Goal: Task Accomplishment & Management: Use online tool/utility

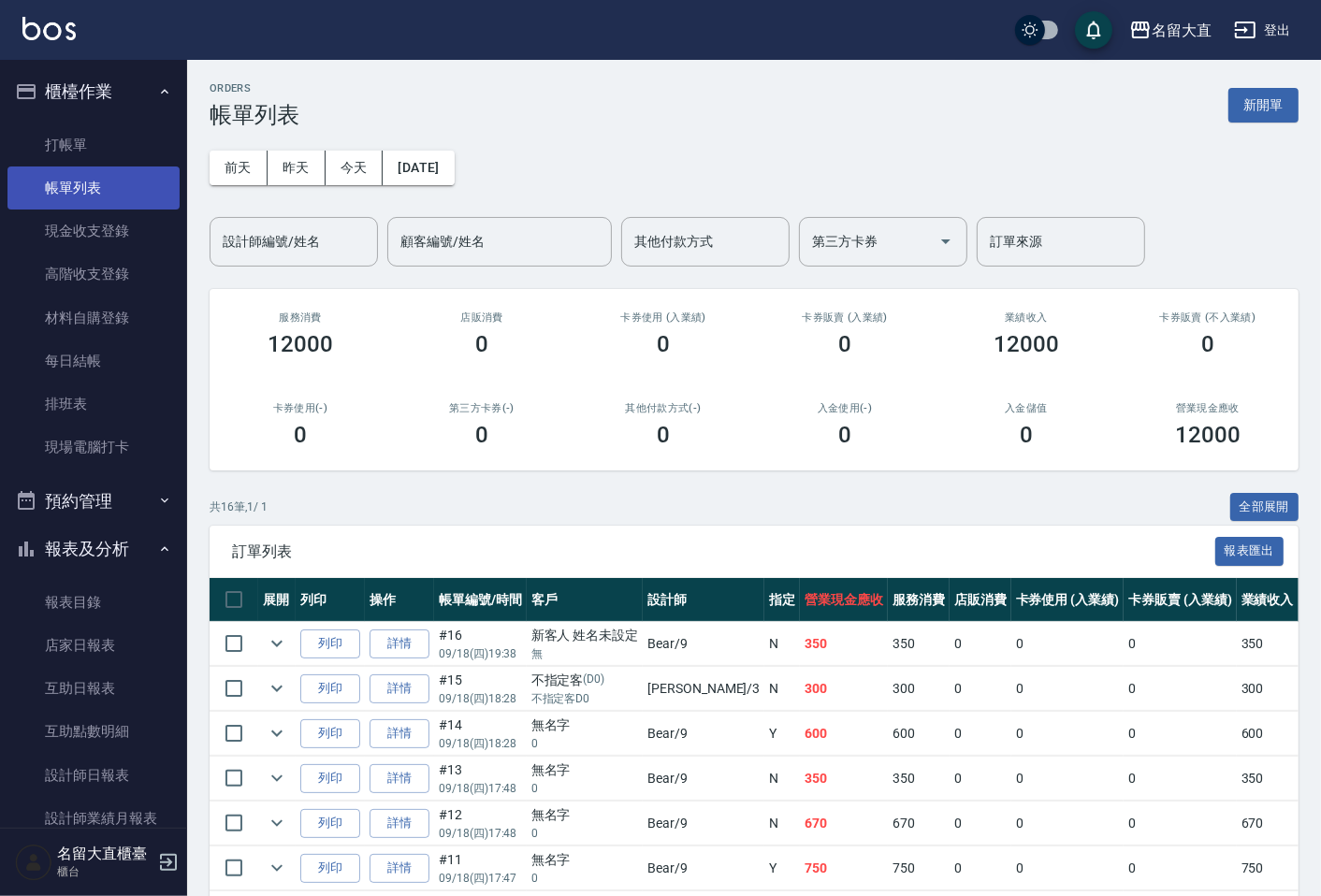
drag, startPoint x: 0, startPoint y: 0, endPoint x: 54, endPoint y: 185, distance: 192.7
click at [54, 185] on link "帳單列表" at bounding box center [94, 188] width 172 height 43
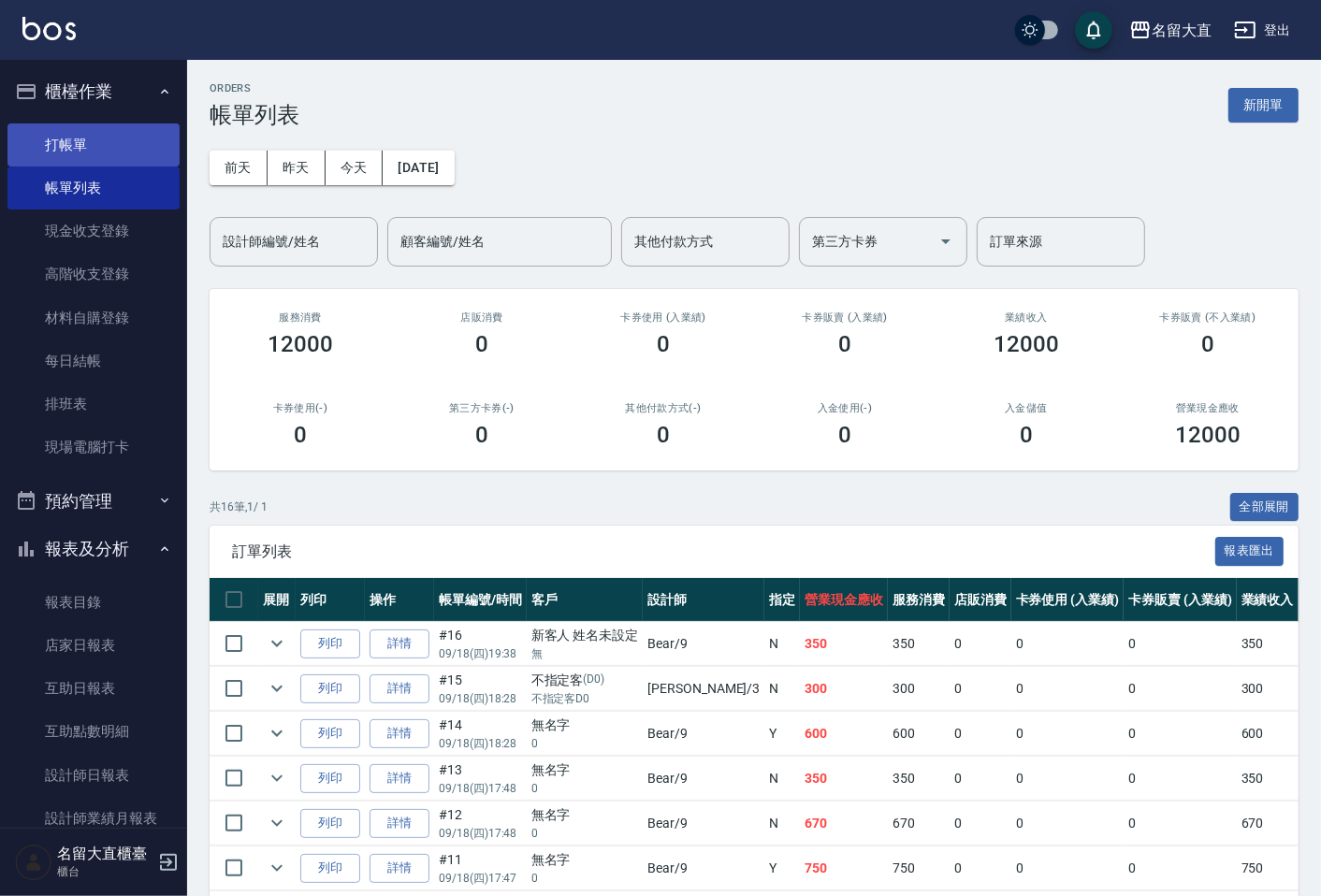
click at [120, 131] on link "打帳單" at bounding box center [94, 145] width 172 height 43
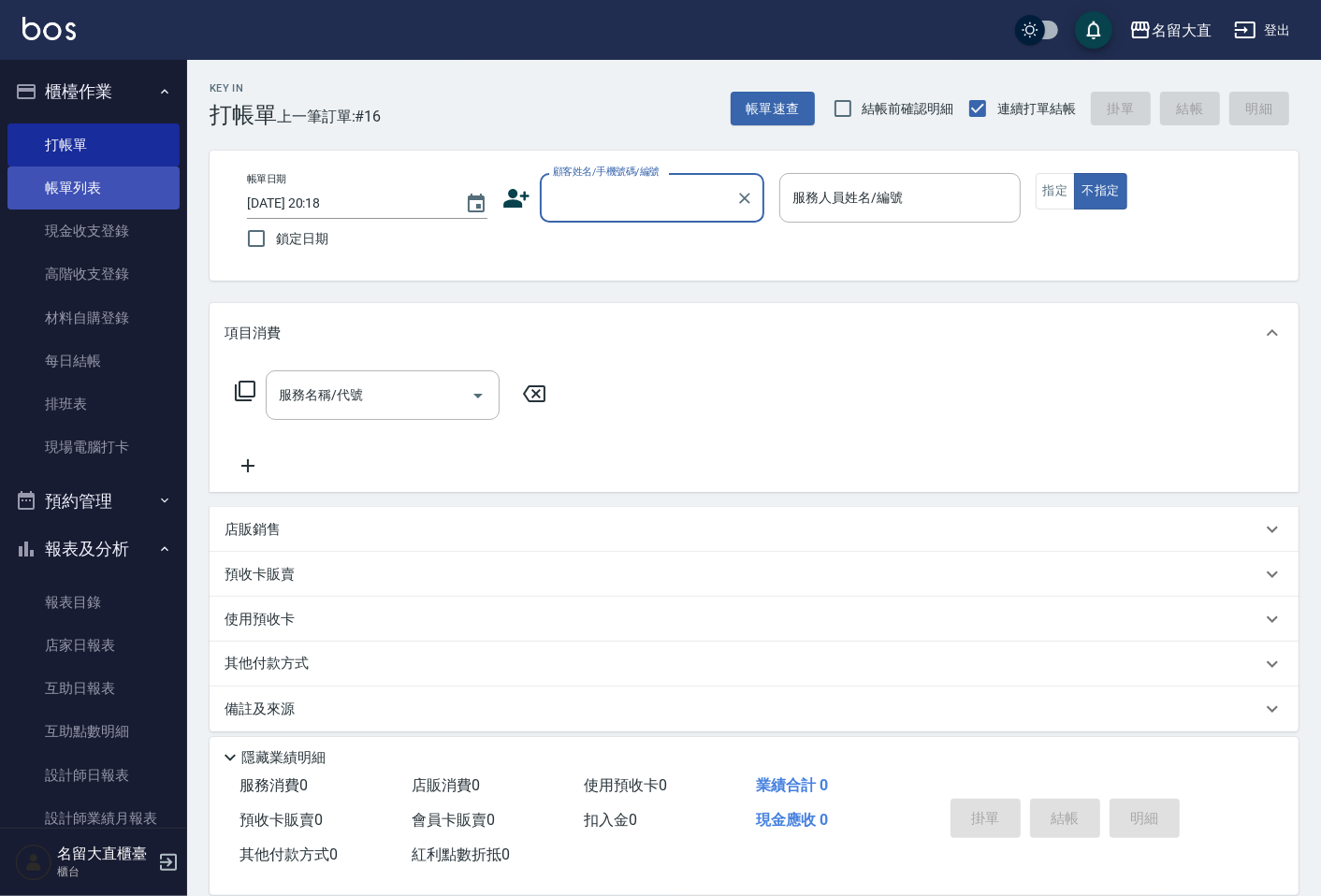
drag, startPoint x: 122, startPoint y: 198, endPoint x: 157, endPoint y: 186, distance: 37.0
click at [122, 196] on link "帳單列表" at bounding box center [94, 188] width 172 height 43
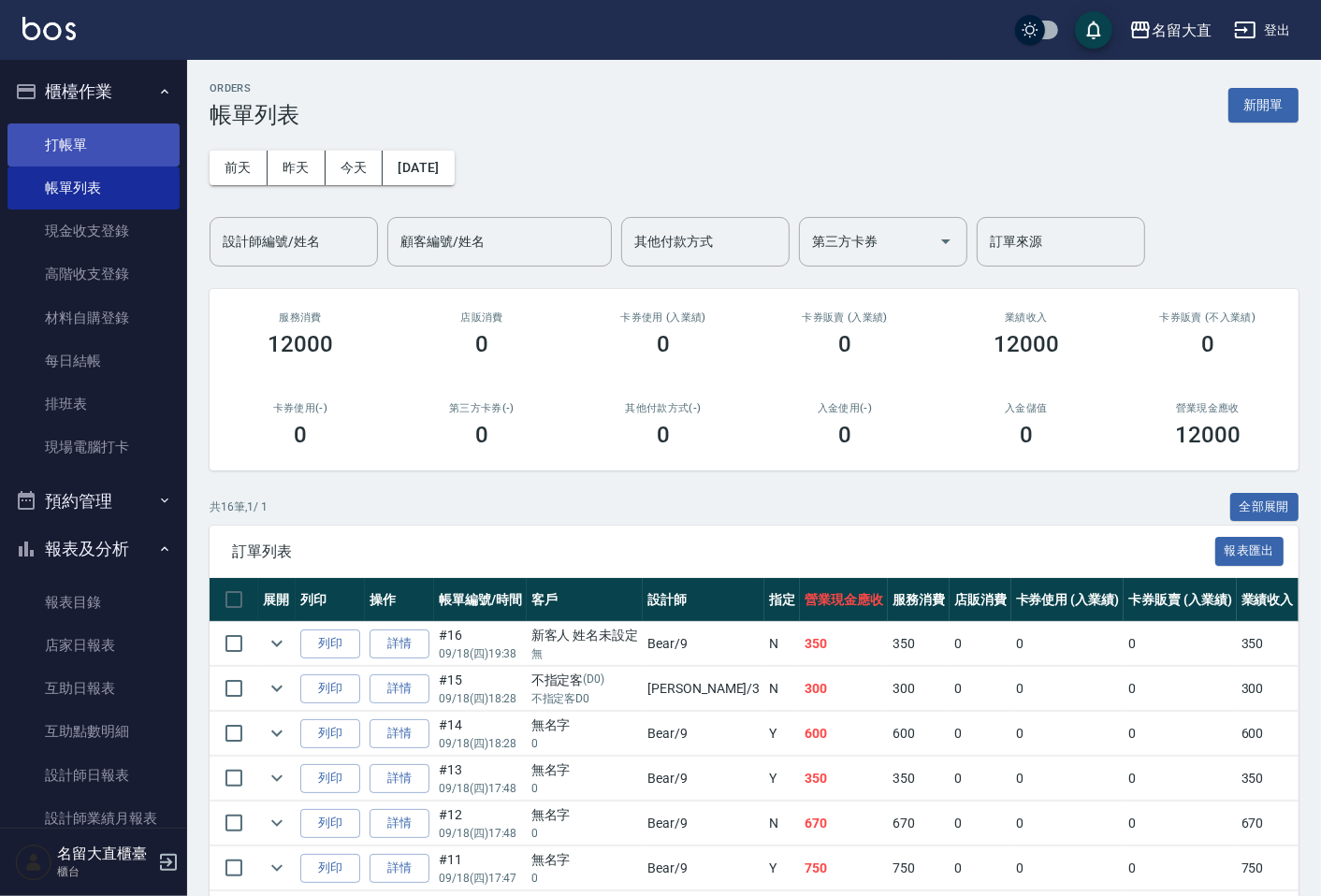
click at [67, 153] on link "打帳單" at bounding box center [94, 145] width 172 height 43
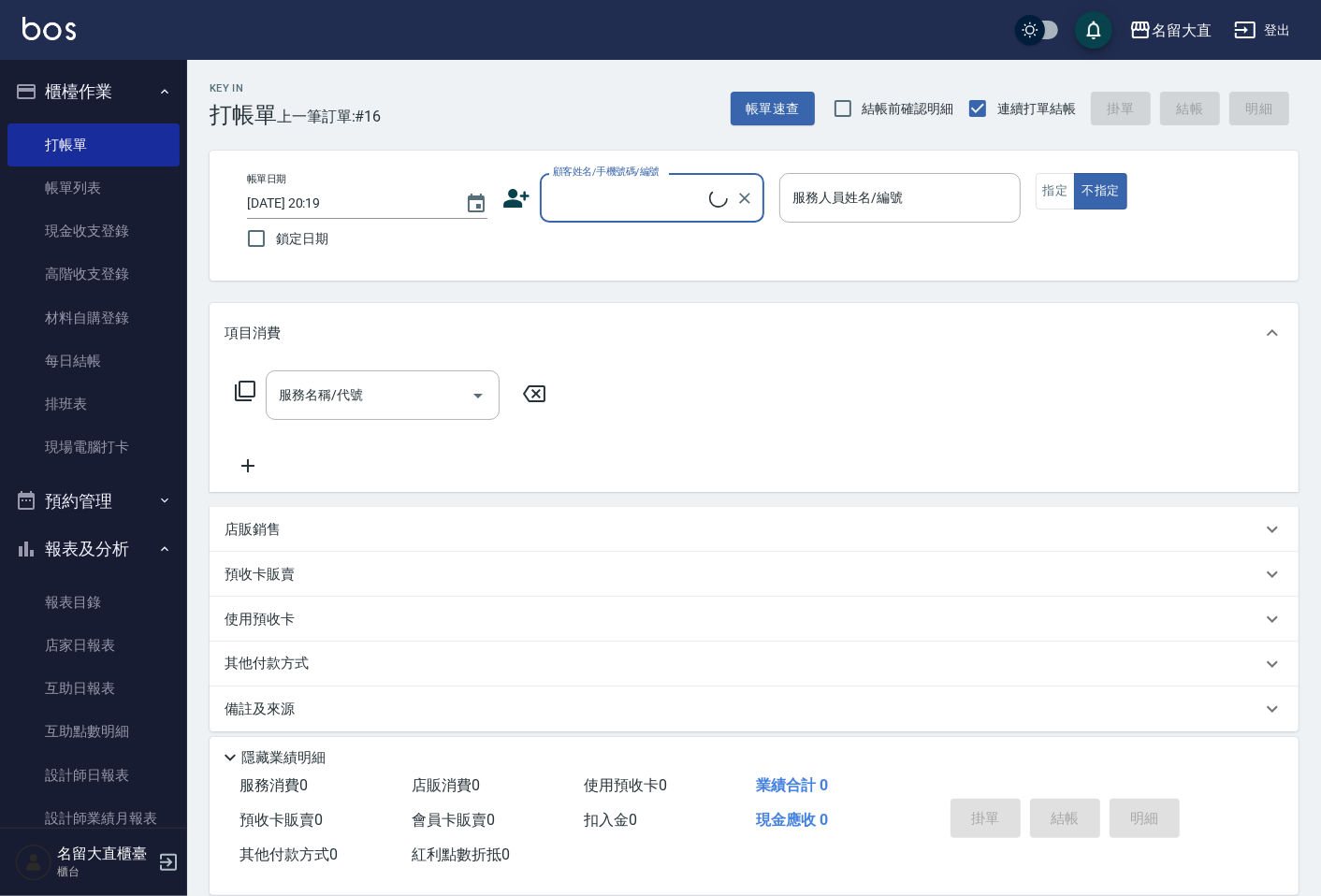
click at [647, 200] on input "顧客姓名/手機號碼/編號" at bounding box center [629, 198] width 161 height 33
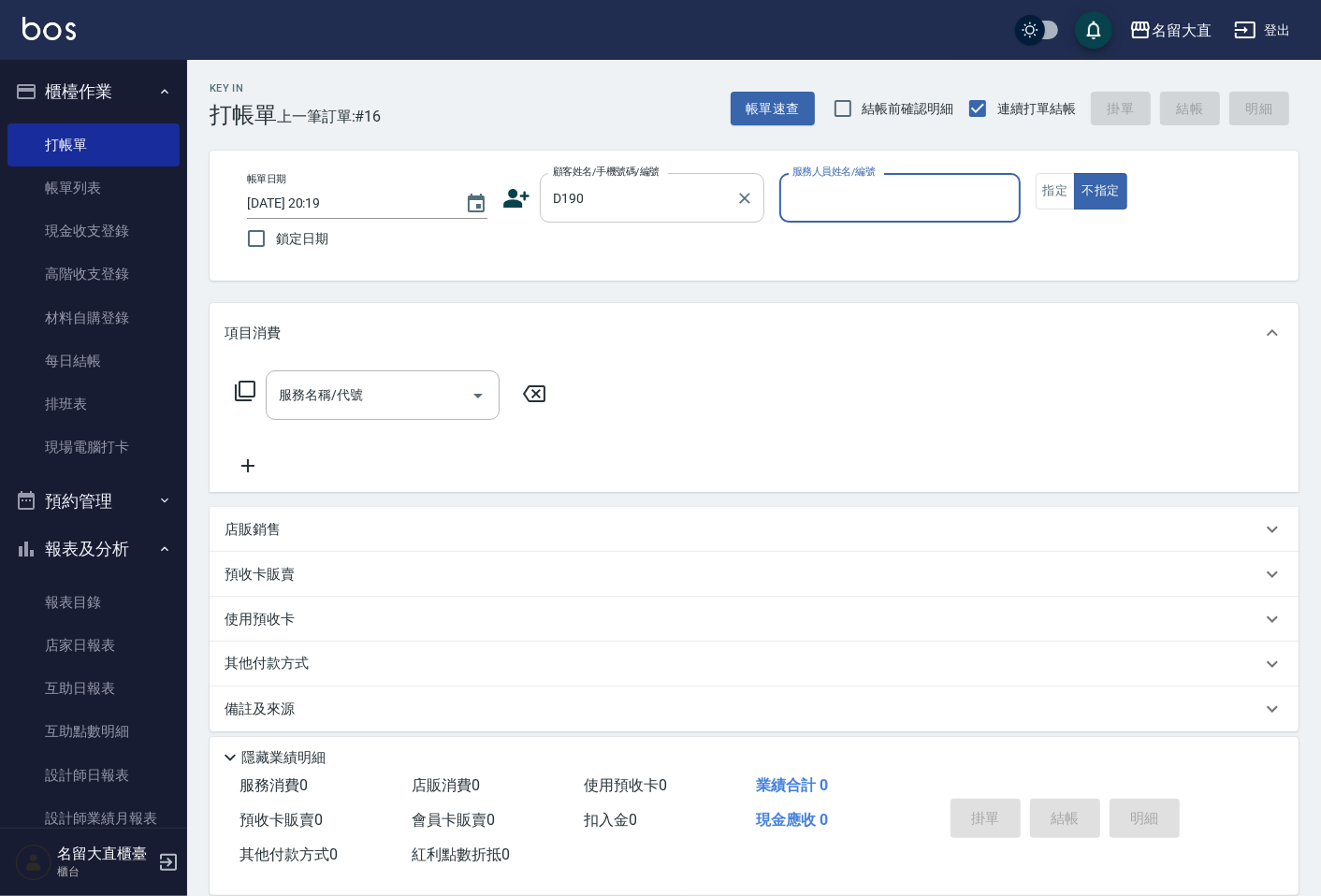
type input "小太陽/小太陽D190/D190"
click at [1074, 173] on button "不指定" at bounding box center [1101, 191] width 52 height 37
type input "[PERSON_NAME]3"
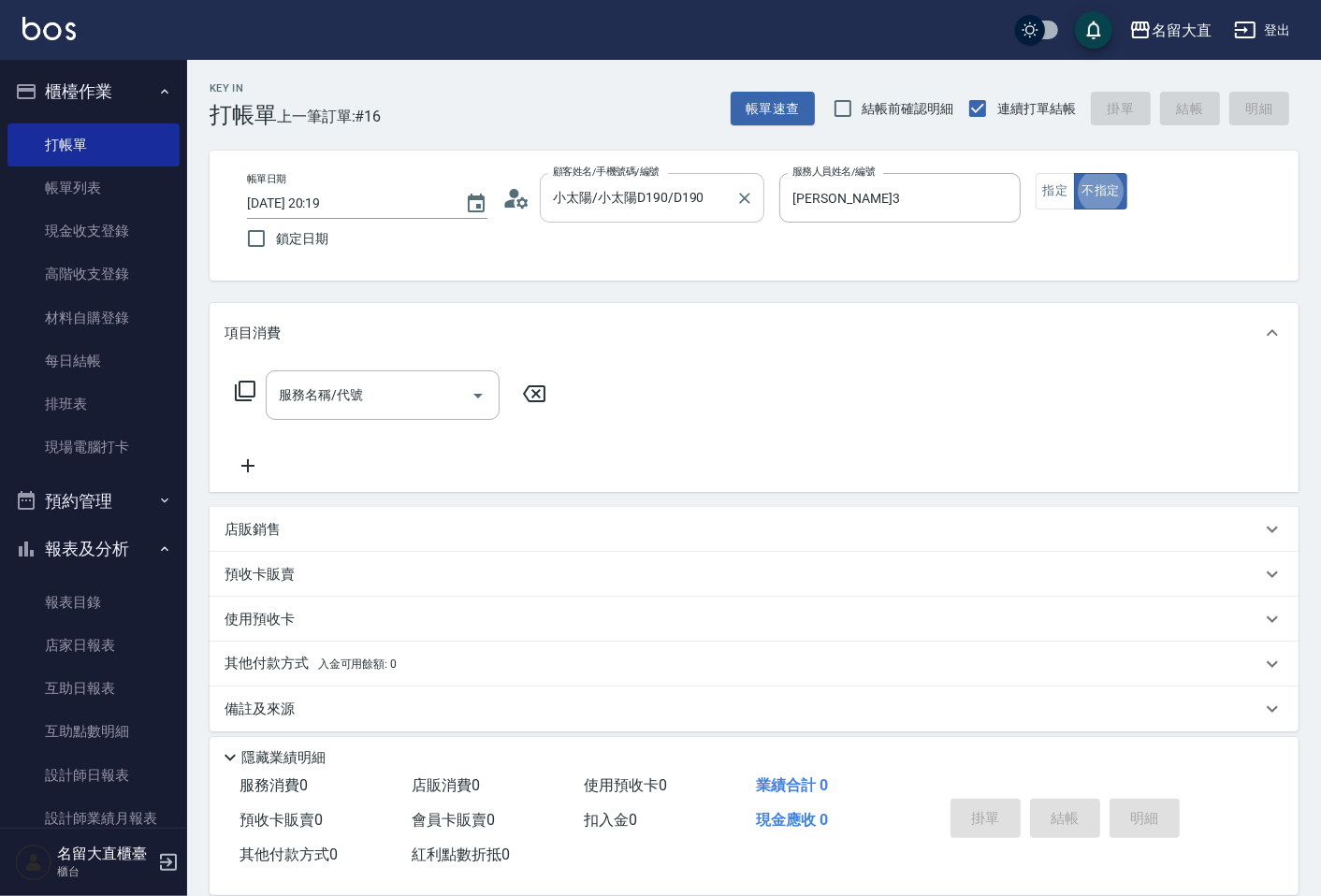
type button "false"
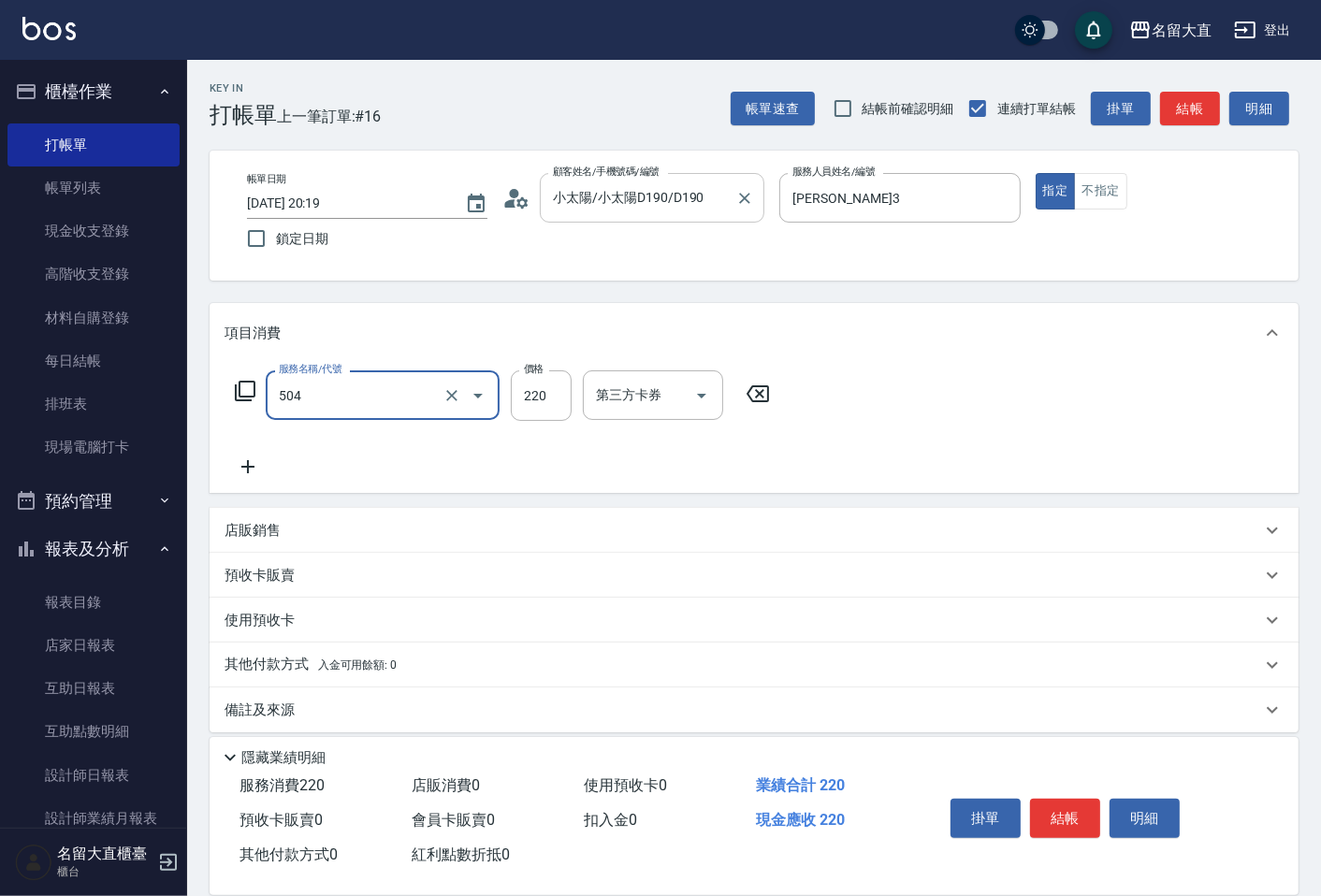
type input "洗髮(504)"
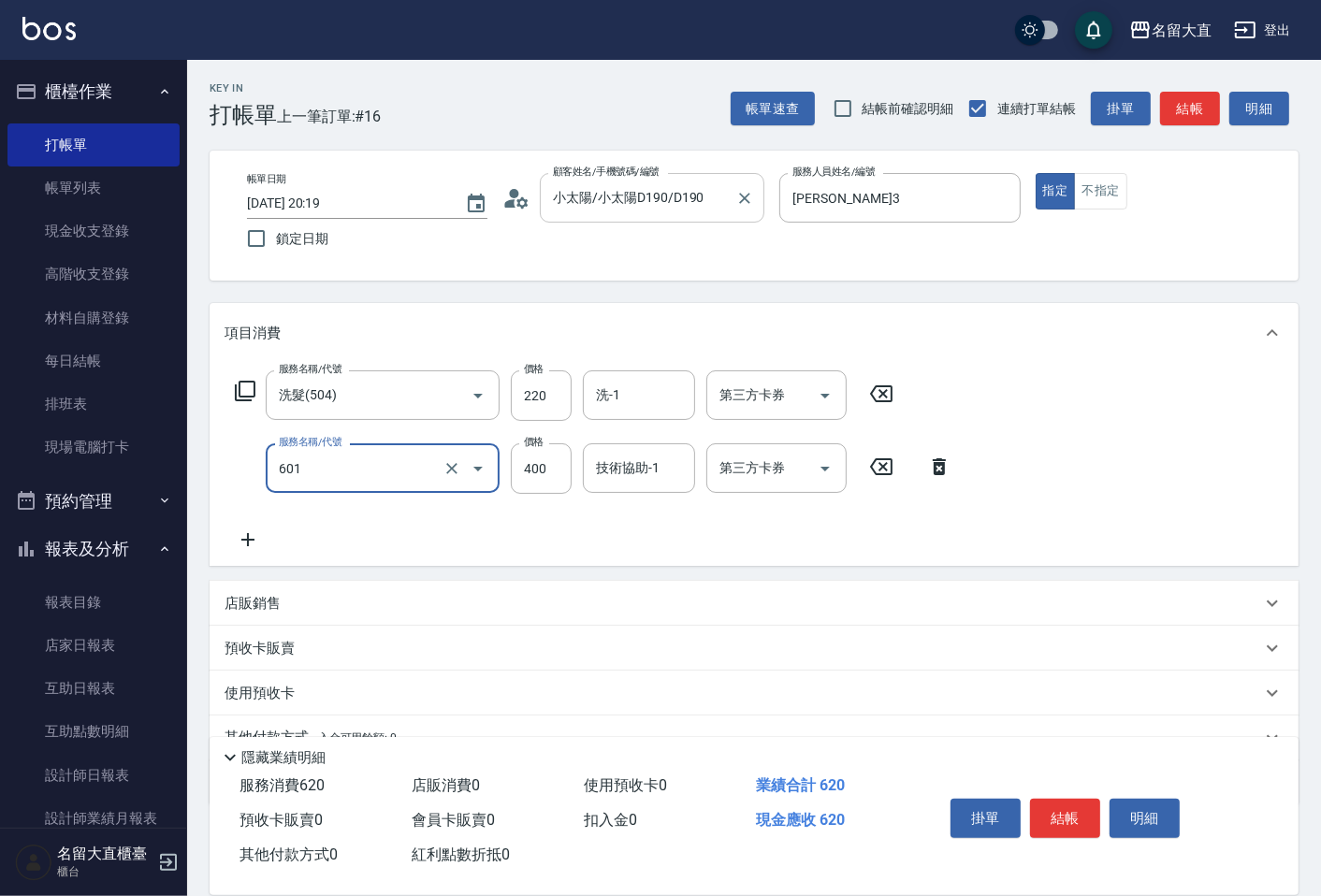
type input "自備護髮(601)"
type input "350"
click at [1078, 804] on button "結帳" at bounding box center [1065, 818] width 71 height 40
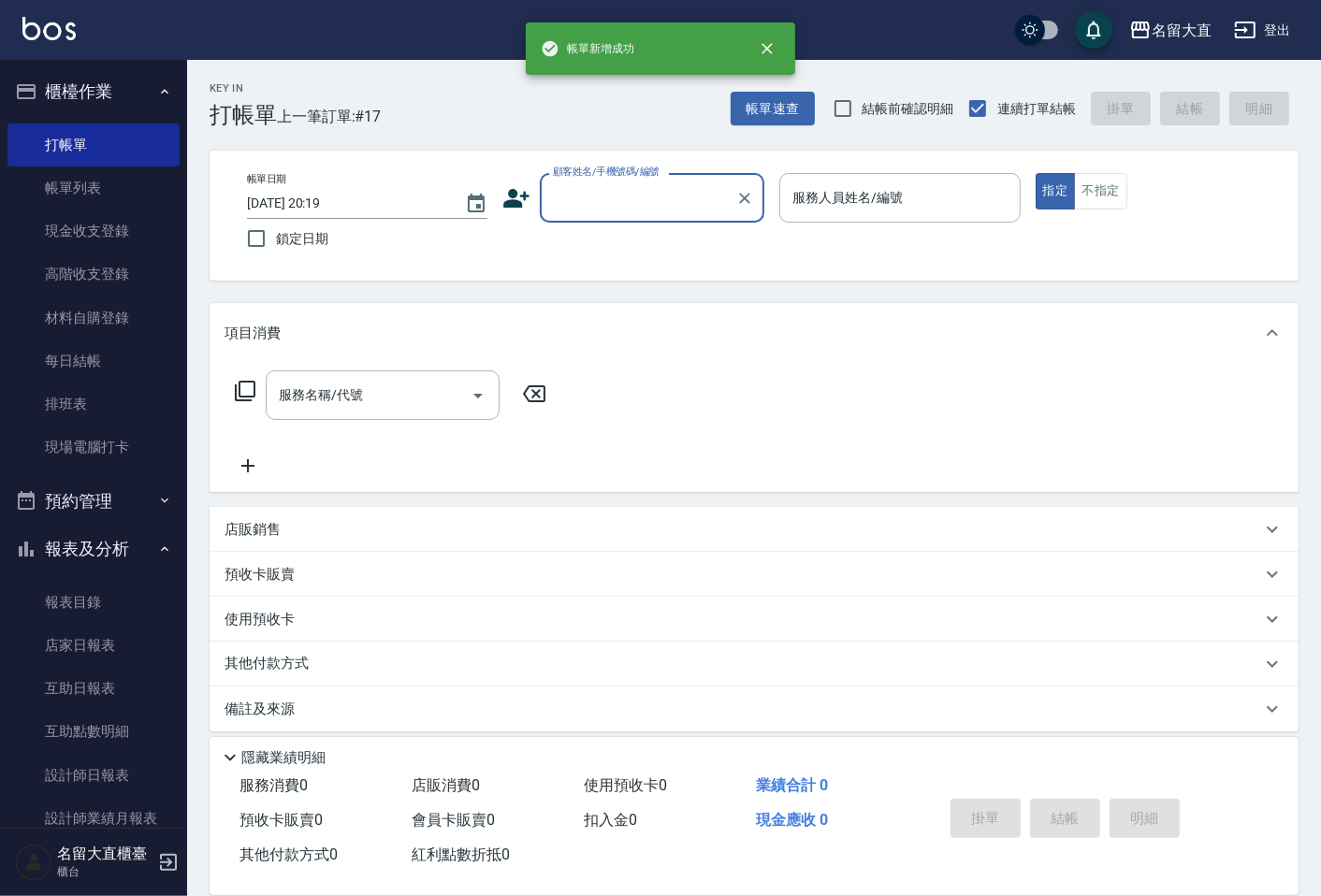
click at [640, 203] on input "顧客姓名/手機號碼/編號" at bounding box center [638, 198] width 180 height 33
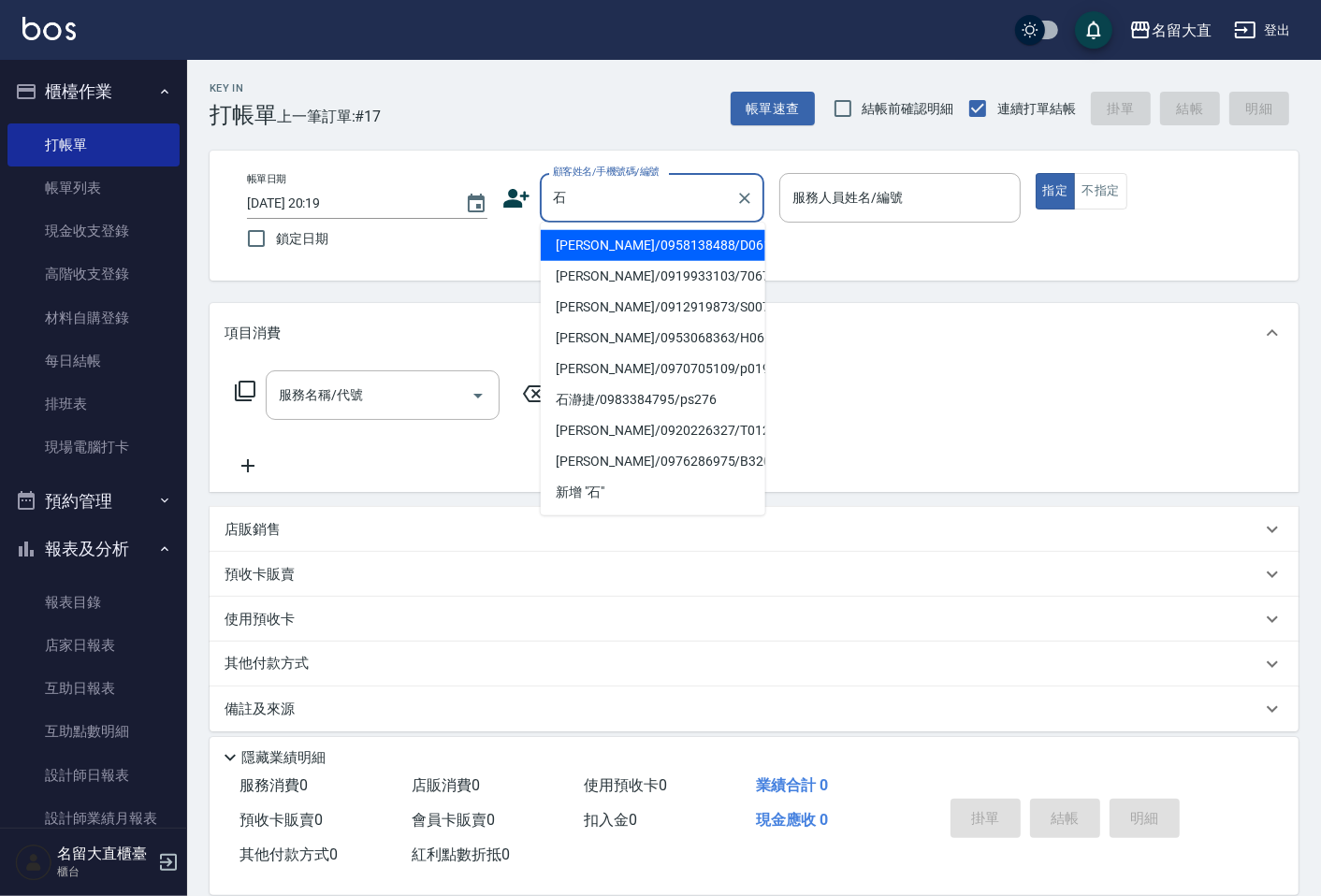
type input "[PERSON_NAME]/0958138488/D061"
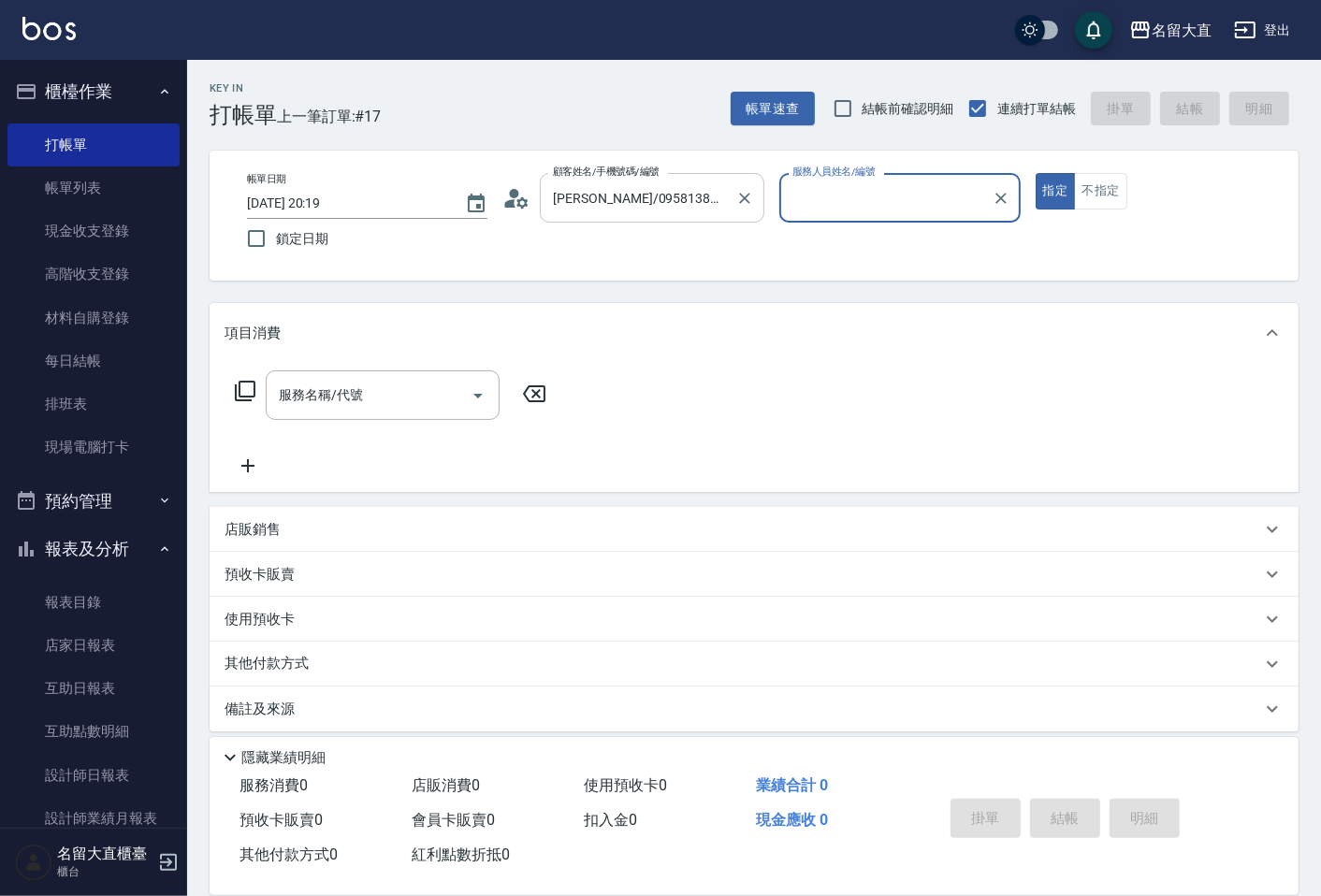
type input "[PERSON_NAME]3"
click at [1036, 173] on button "指定" at bounding box center [1056, 191] width 41 height 37
type button "true"
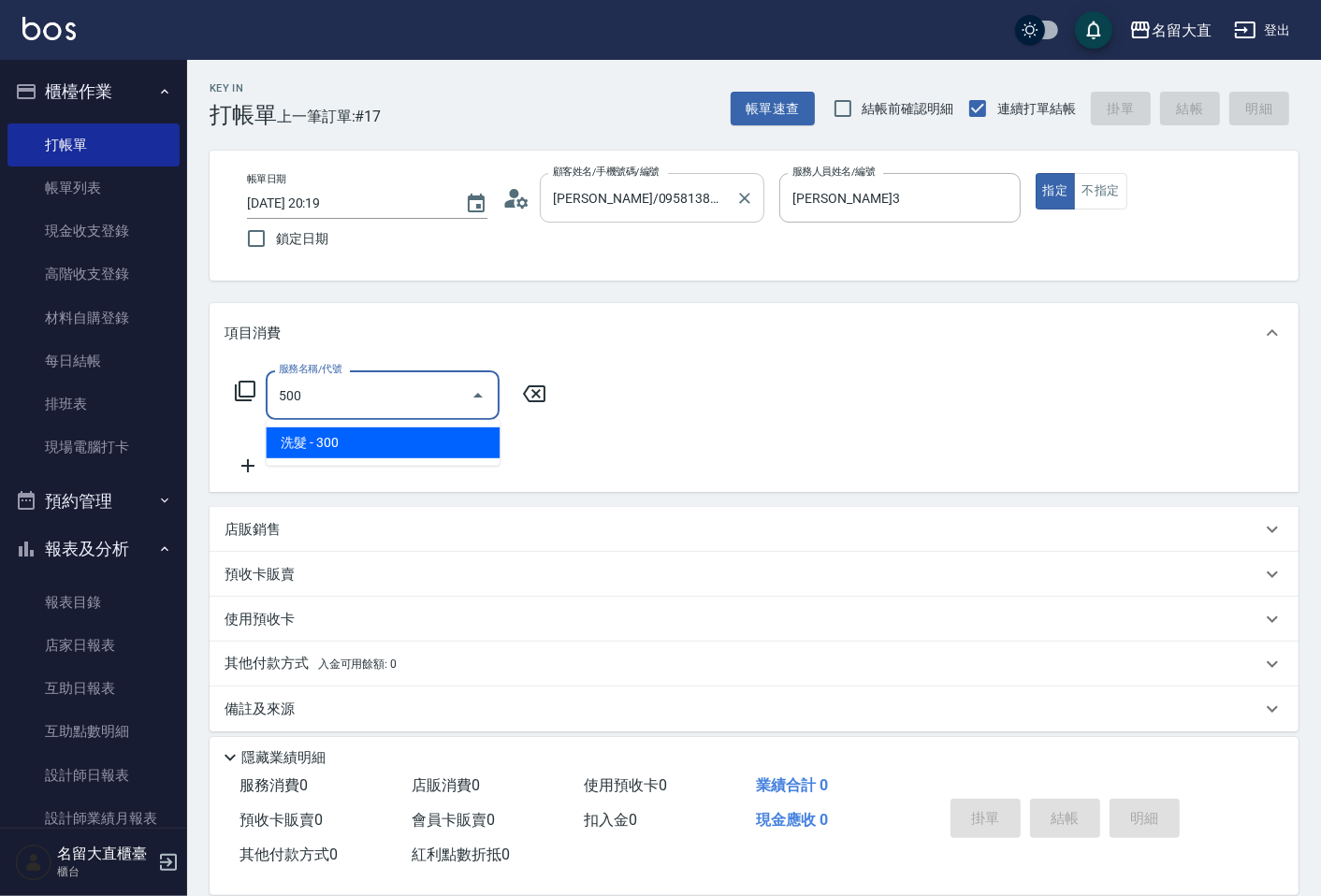
type input "洗髮(500)"
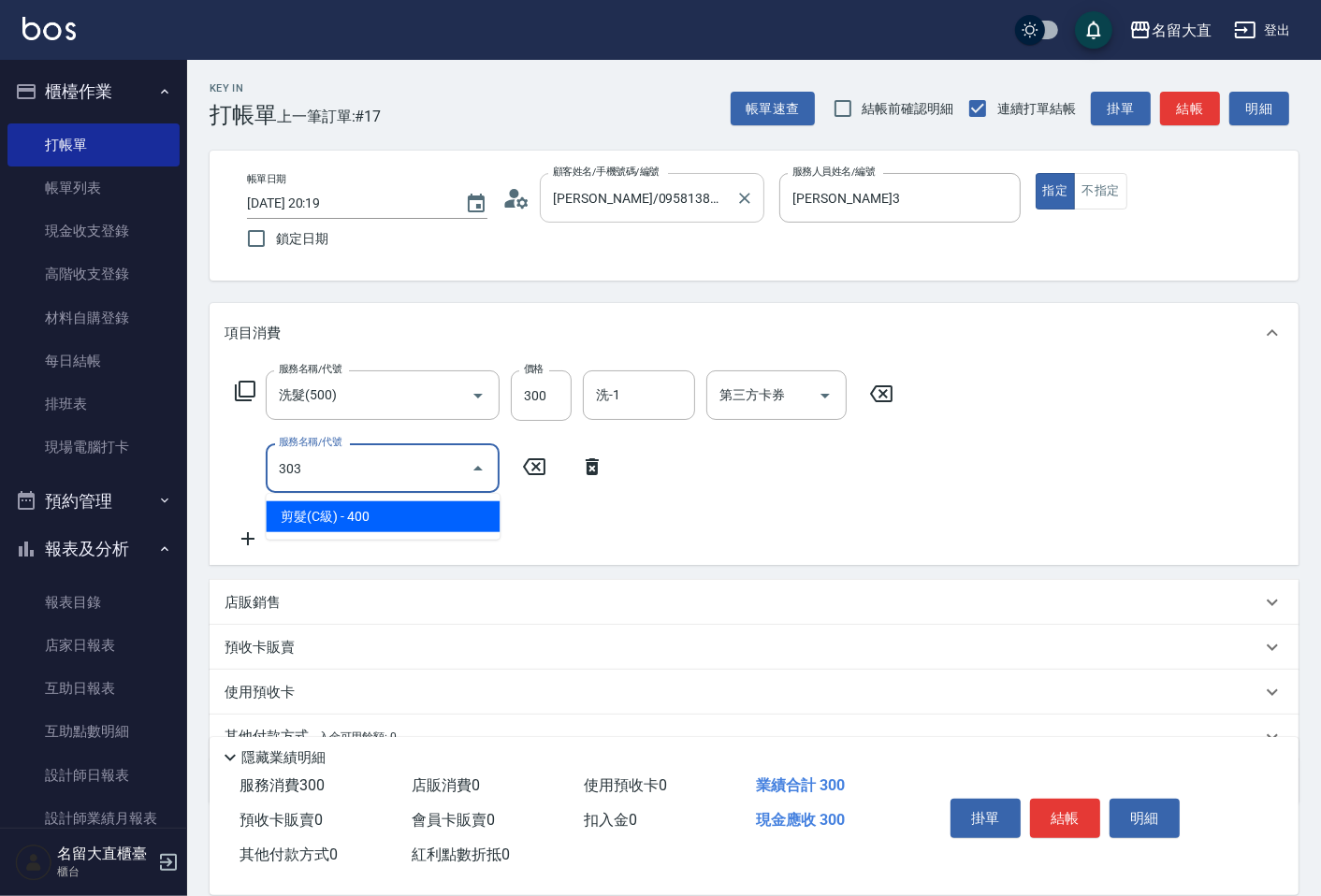
type input "剪髮(C級)(303)"
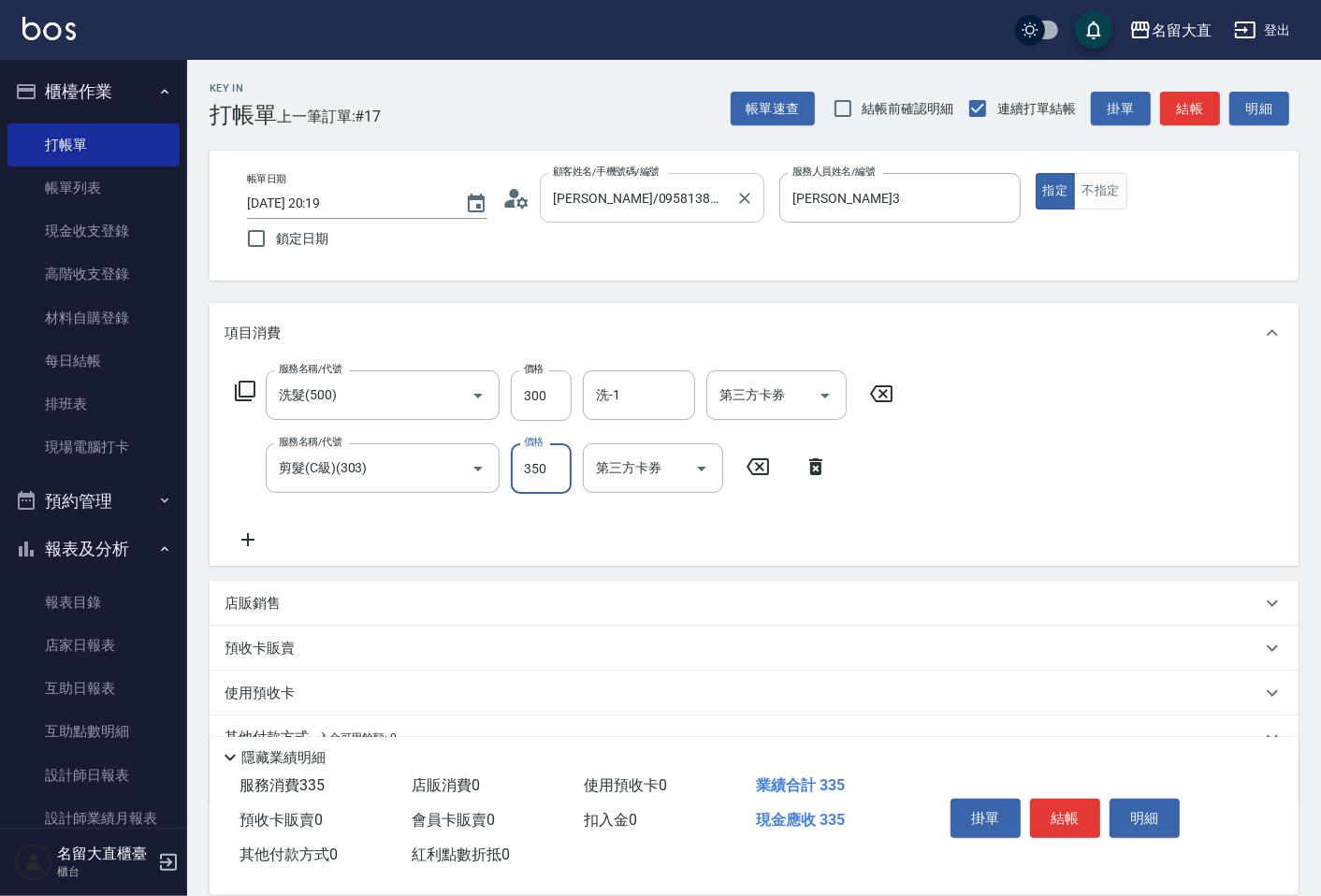
type input "350"
click at [1082, 822] on button "結帳" at bounding box center [1065, 818] width 71 height 40
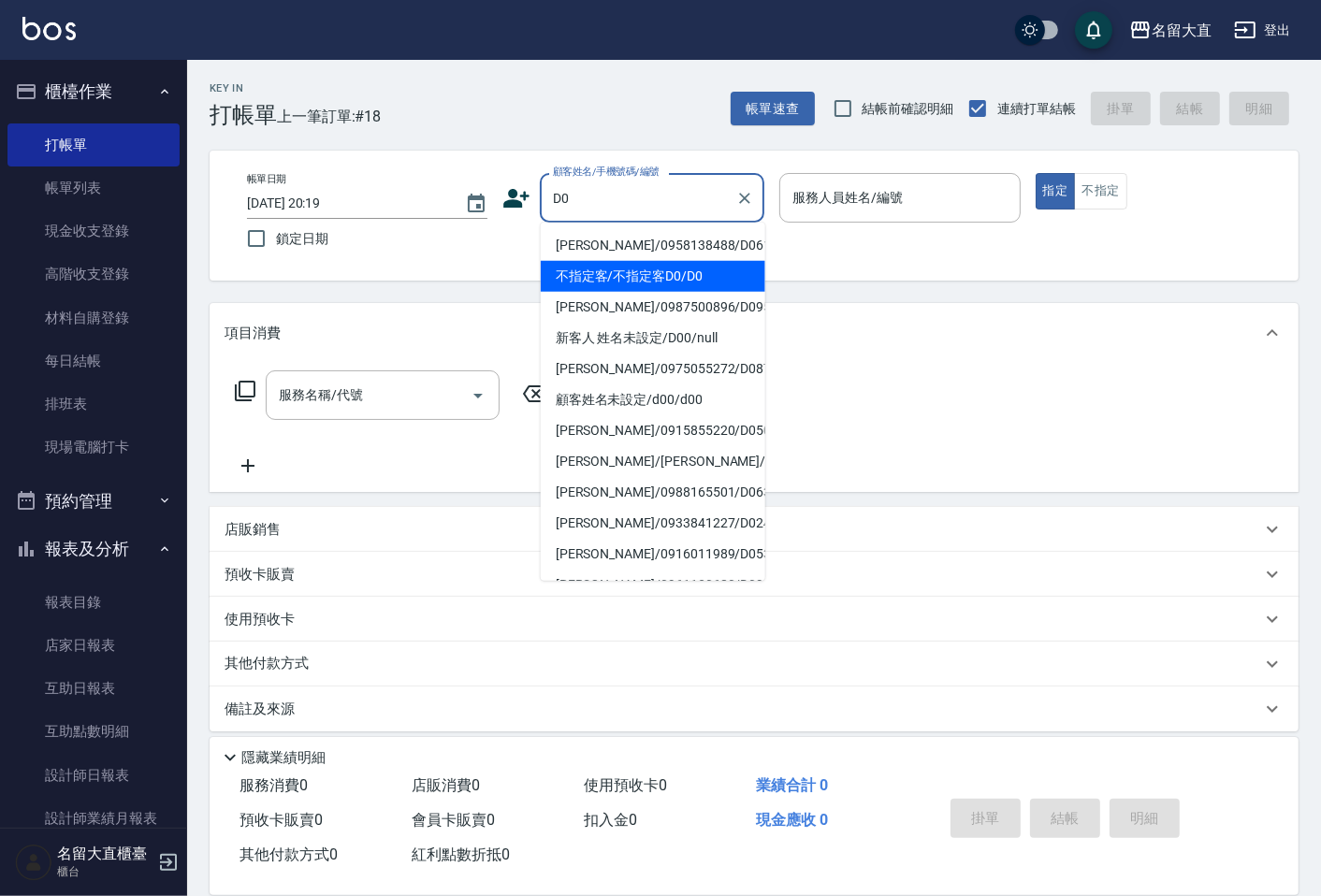
type input "不指定客/不指定客D0/D0"
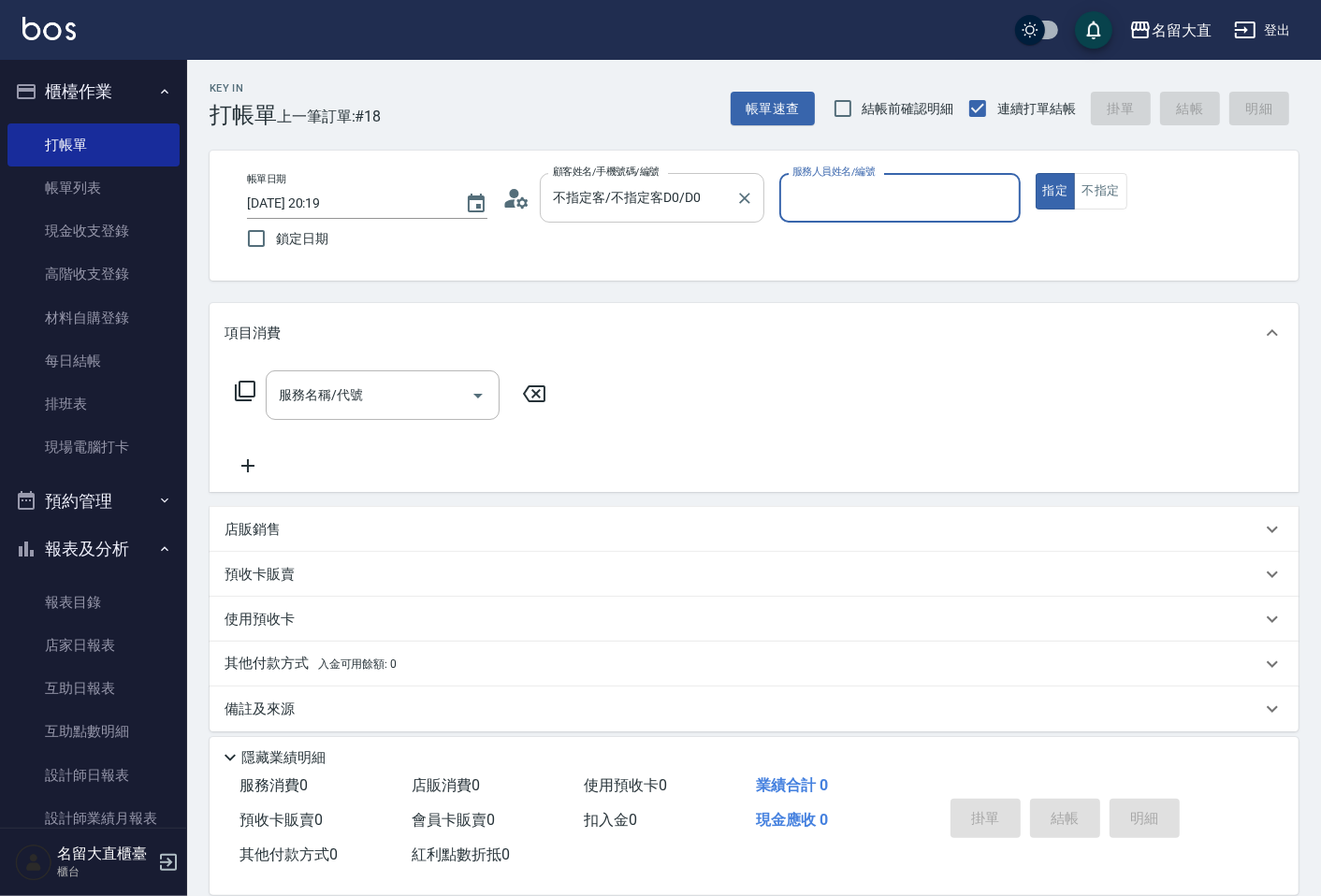
type input "[PERSON_NAME]3"
click at [1036, 173] on button "指定" at bounding box center [1056, 191] width 41 height 37
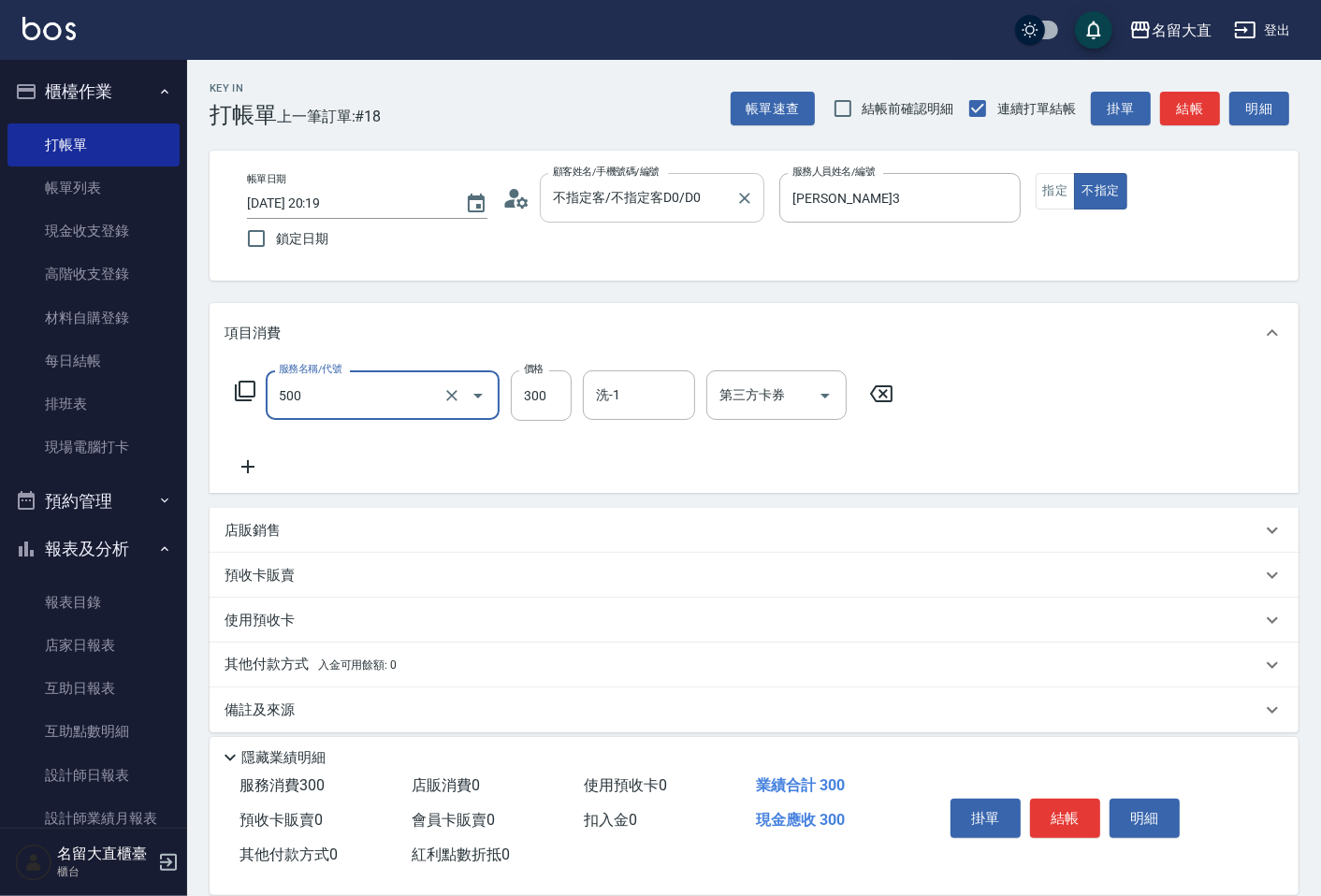
type input "洗髮(500)"
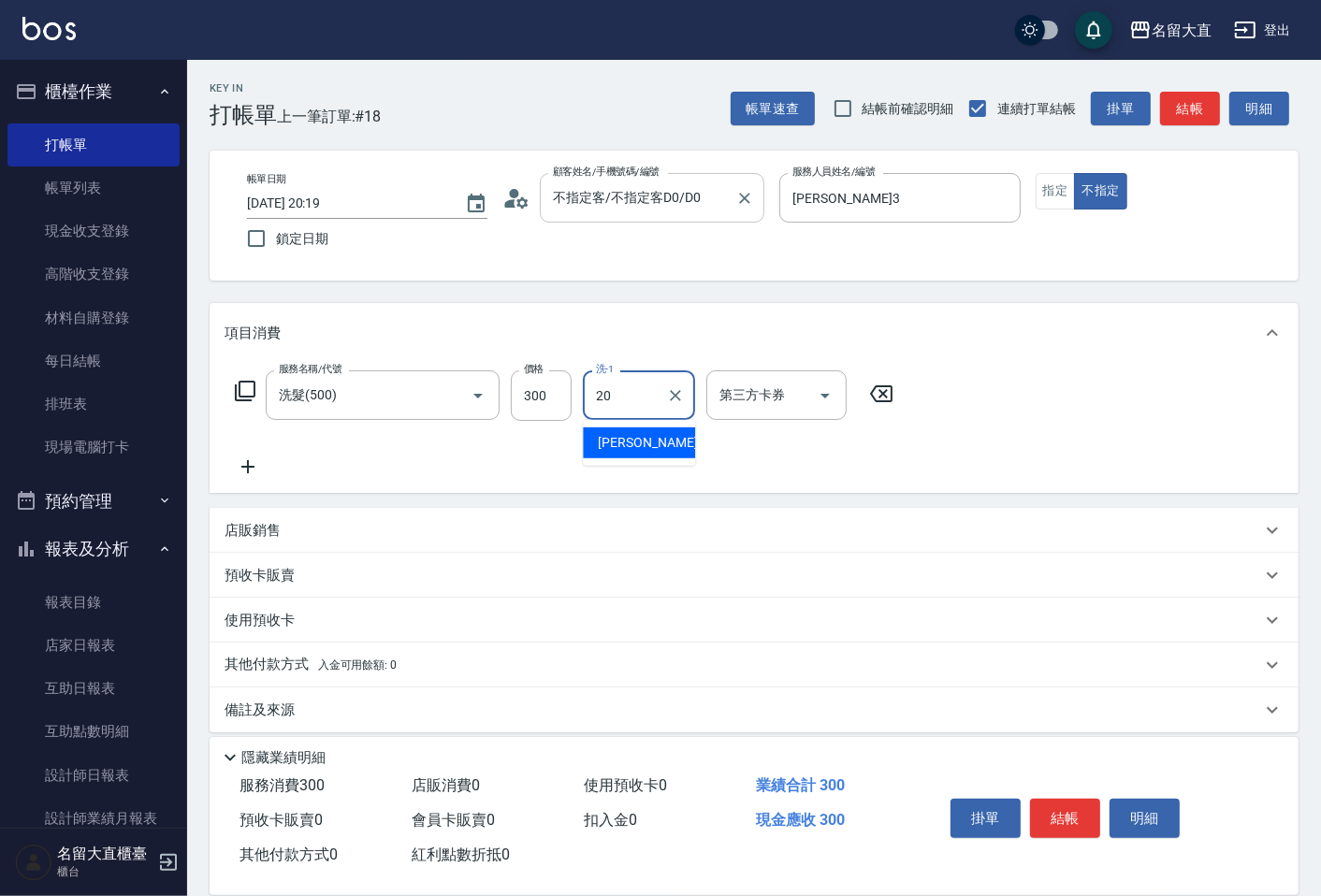
type input "詩雅-20"
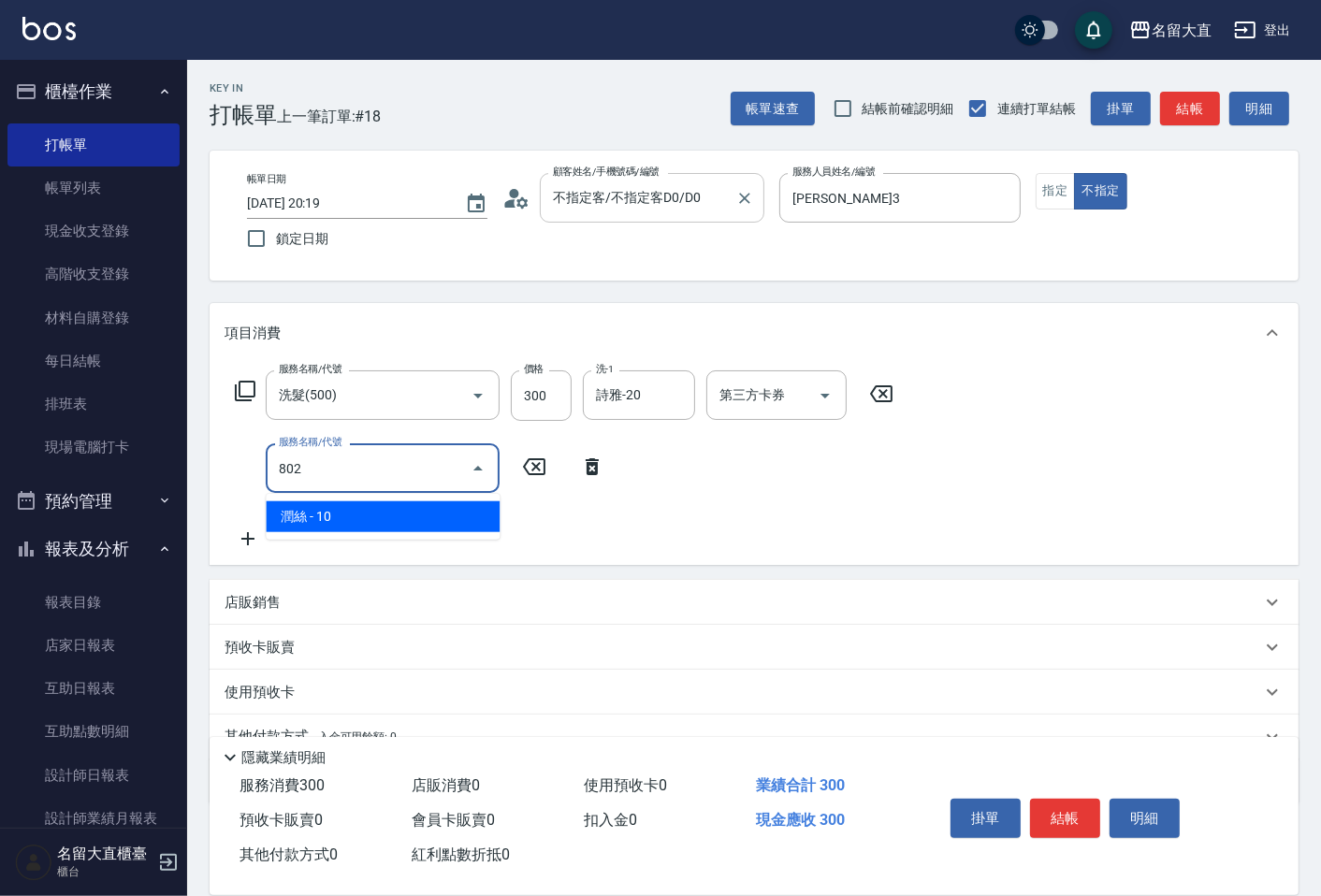
type input "潤絲(802)"
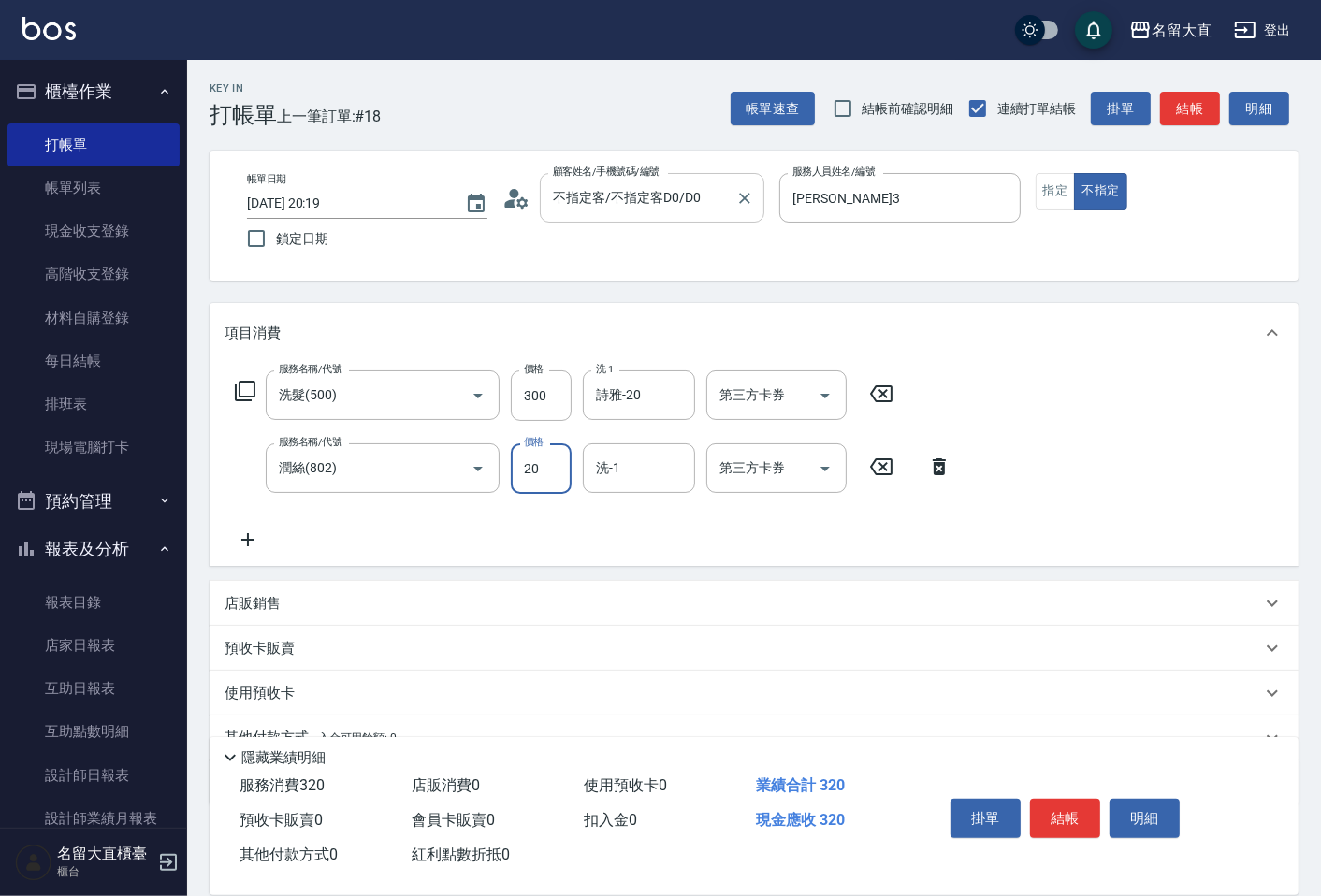
type input "20"
type input "詩雅-20"
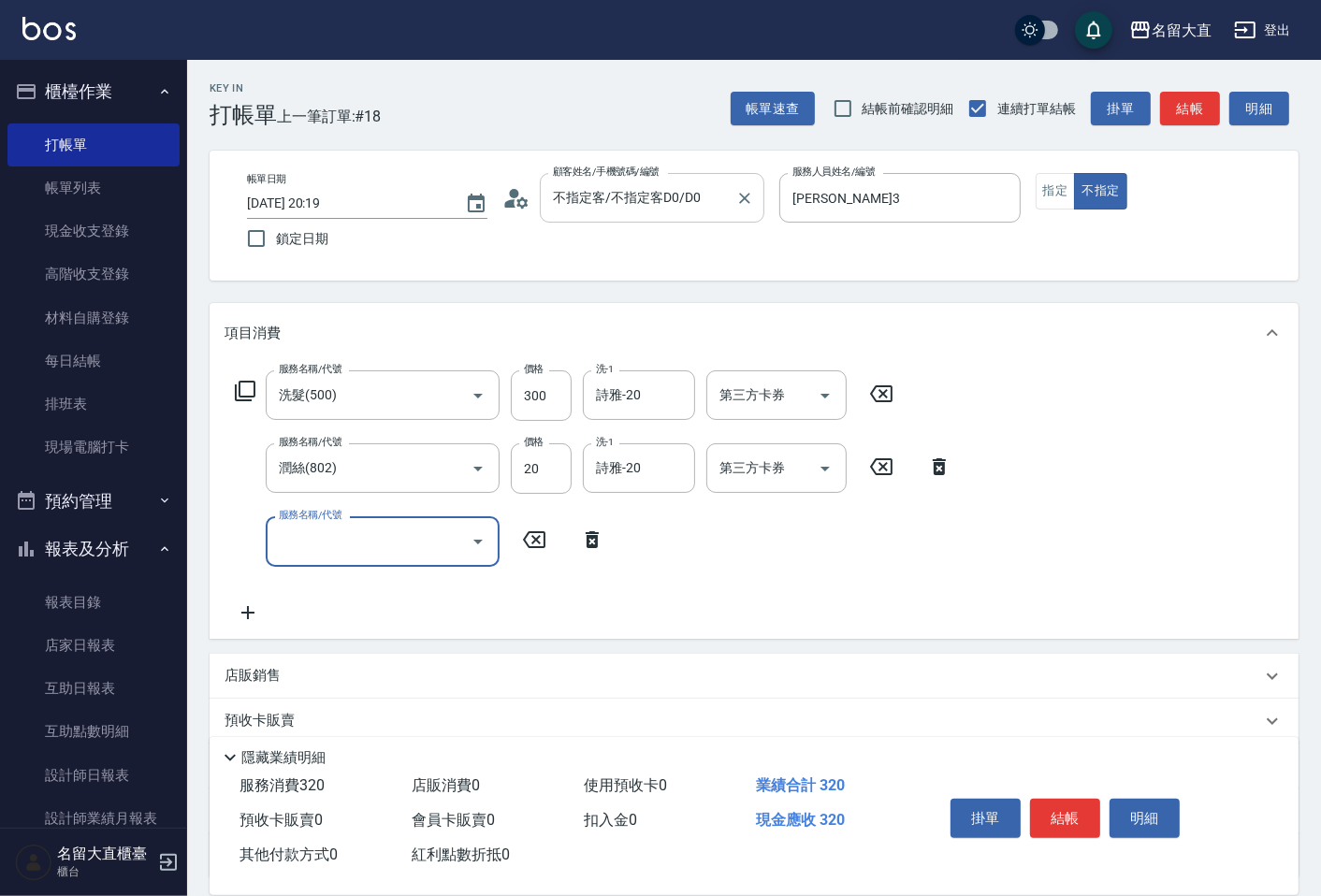
type input "8"
type input "3"
type input "上捲子(801)"
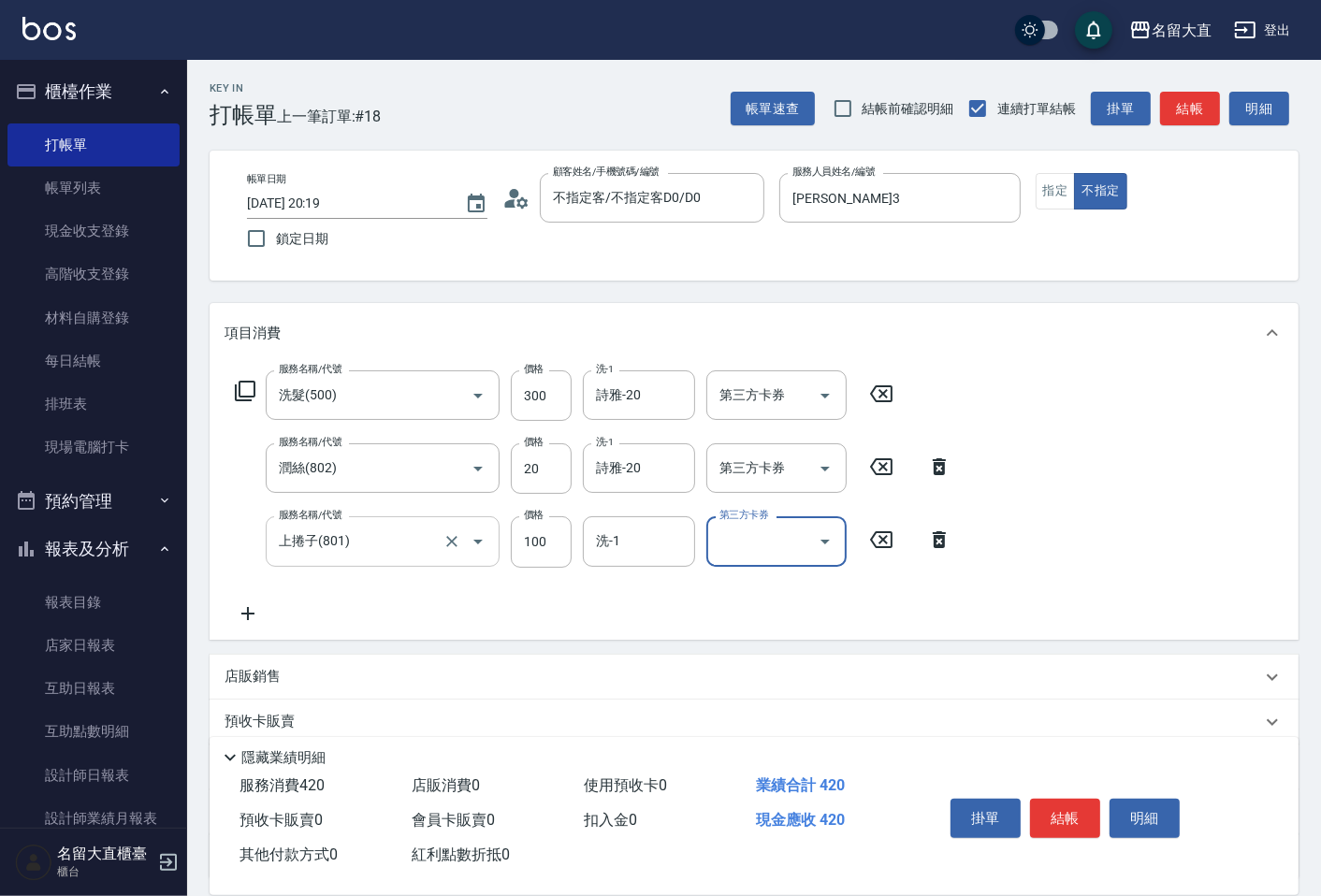
click at [420, 529] on input "上捲子(801)" at bounding box center [357, 541] width 164 height 33
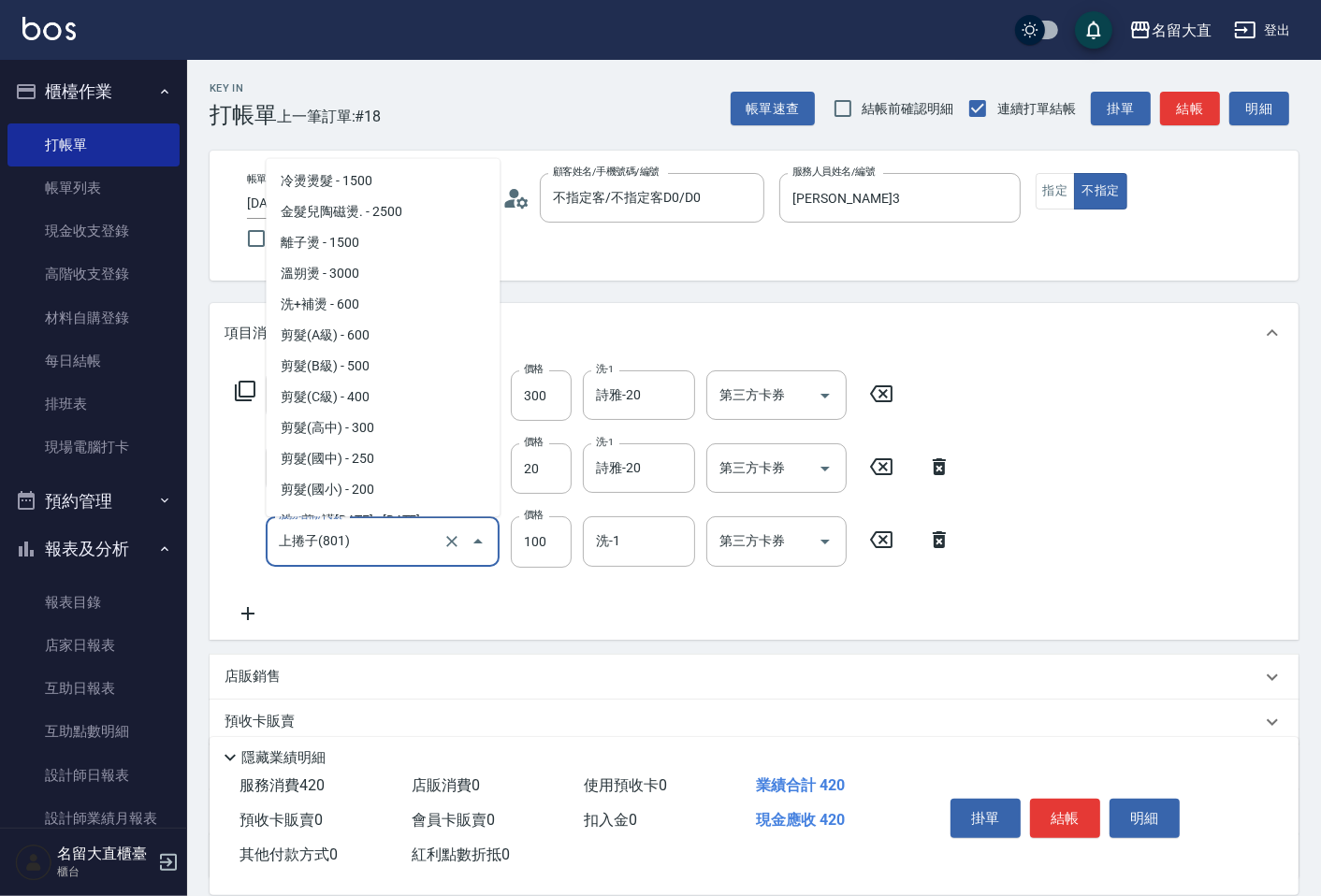
click at [420, 529] on input "上捲子(801)" at bounding box center [357, 541] width 164 height 33
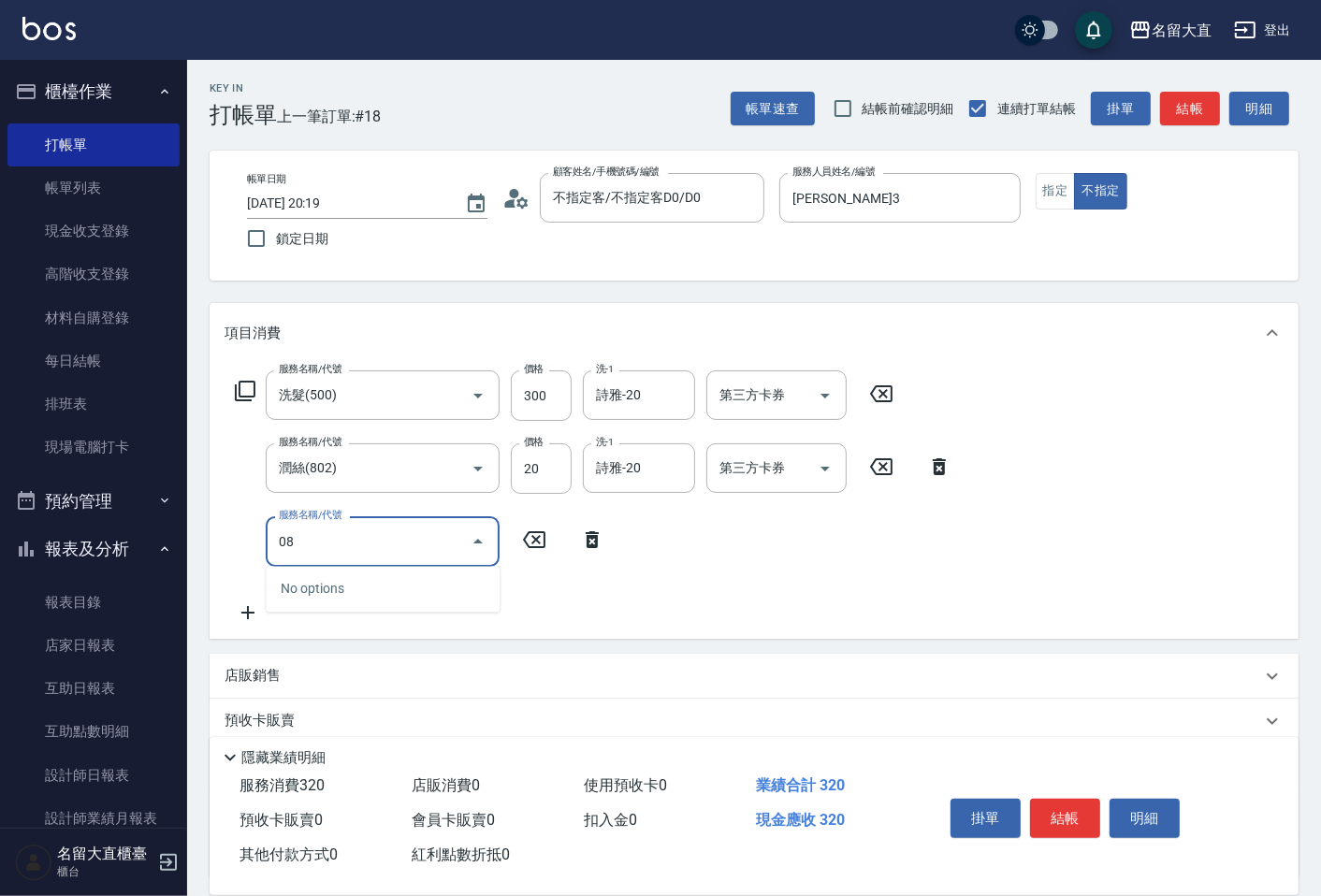
type input "0"
type input "吹捲.造型.包頭(708)"
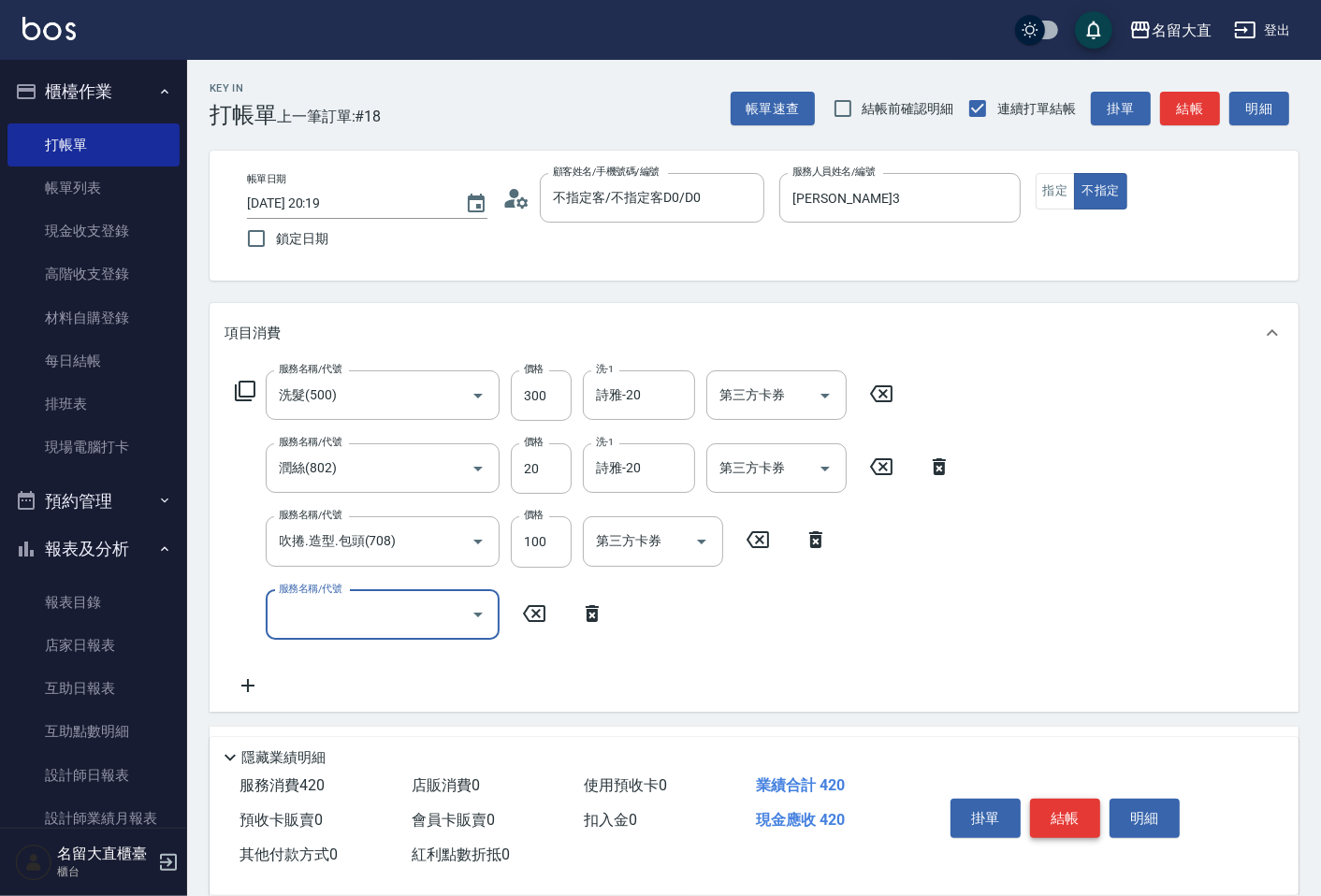
click at [1077, 815] on button "結帳" at bounding box center [1065, 818] width 71 height 40
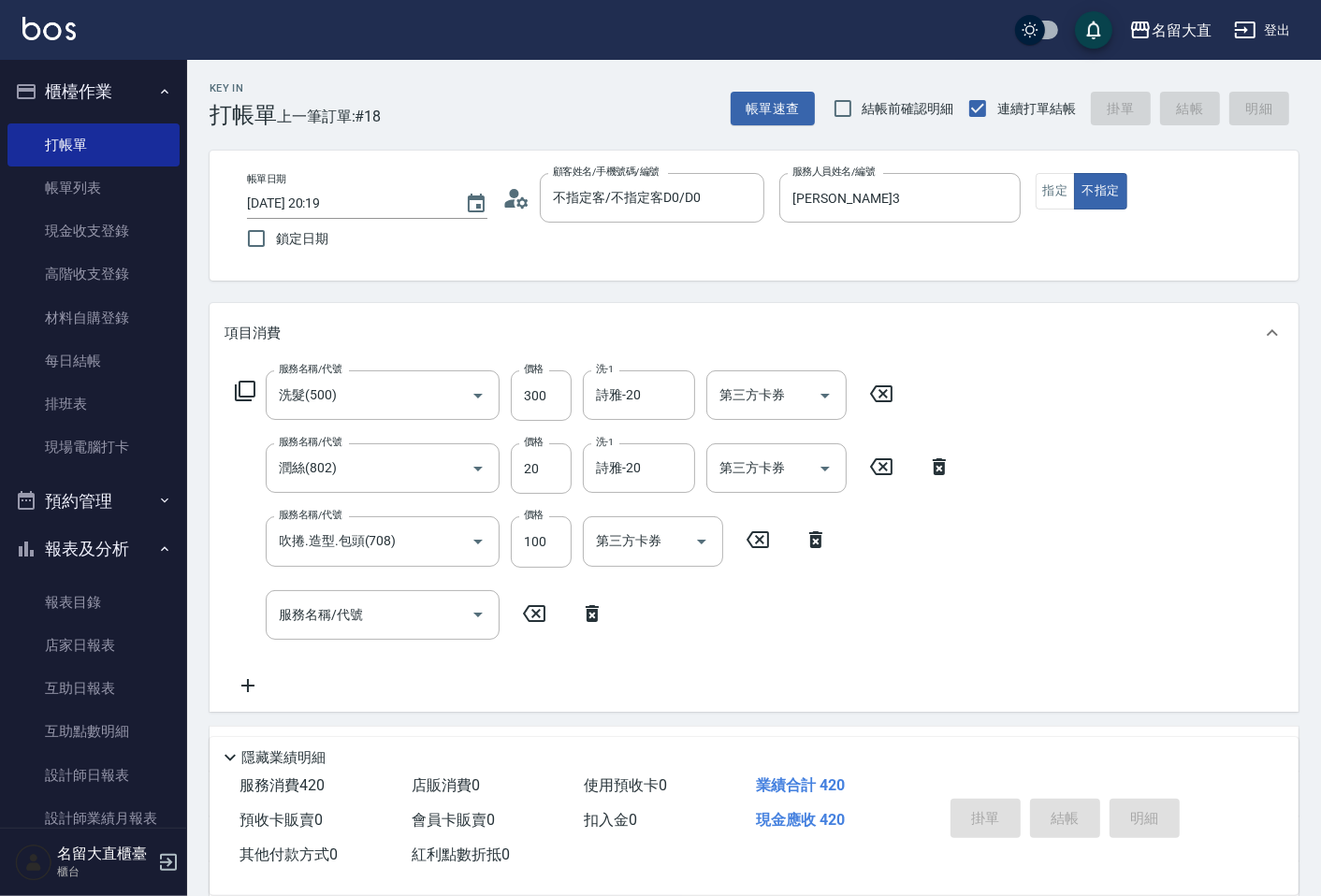
type input "[DATE] 20:20"
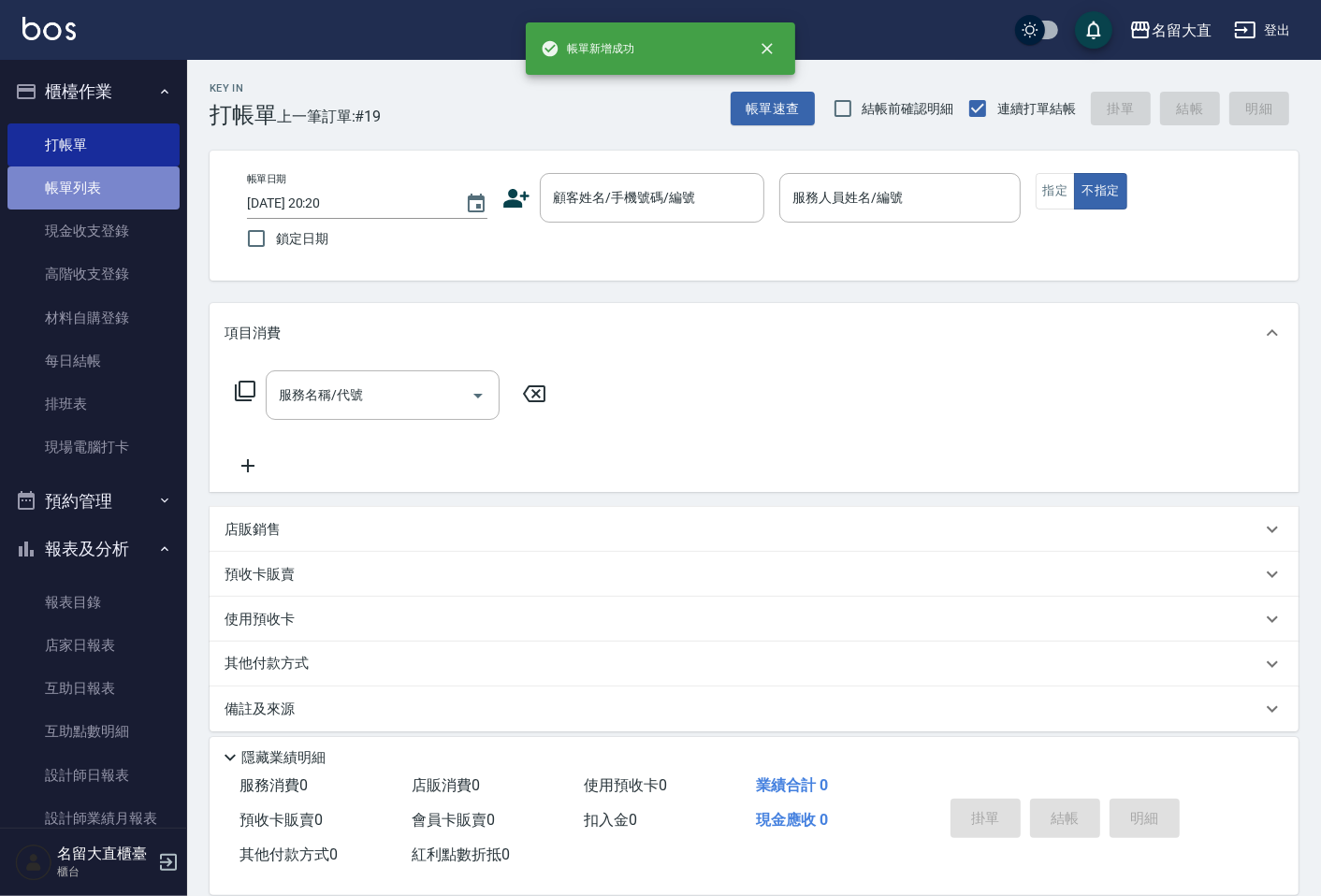
click at [107, 188] on link "帳單列表" at bounding box center [94, 188] width 172 height 43
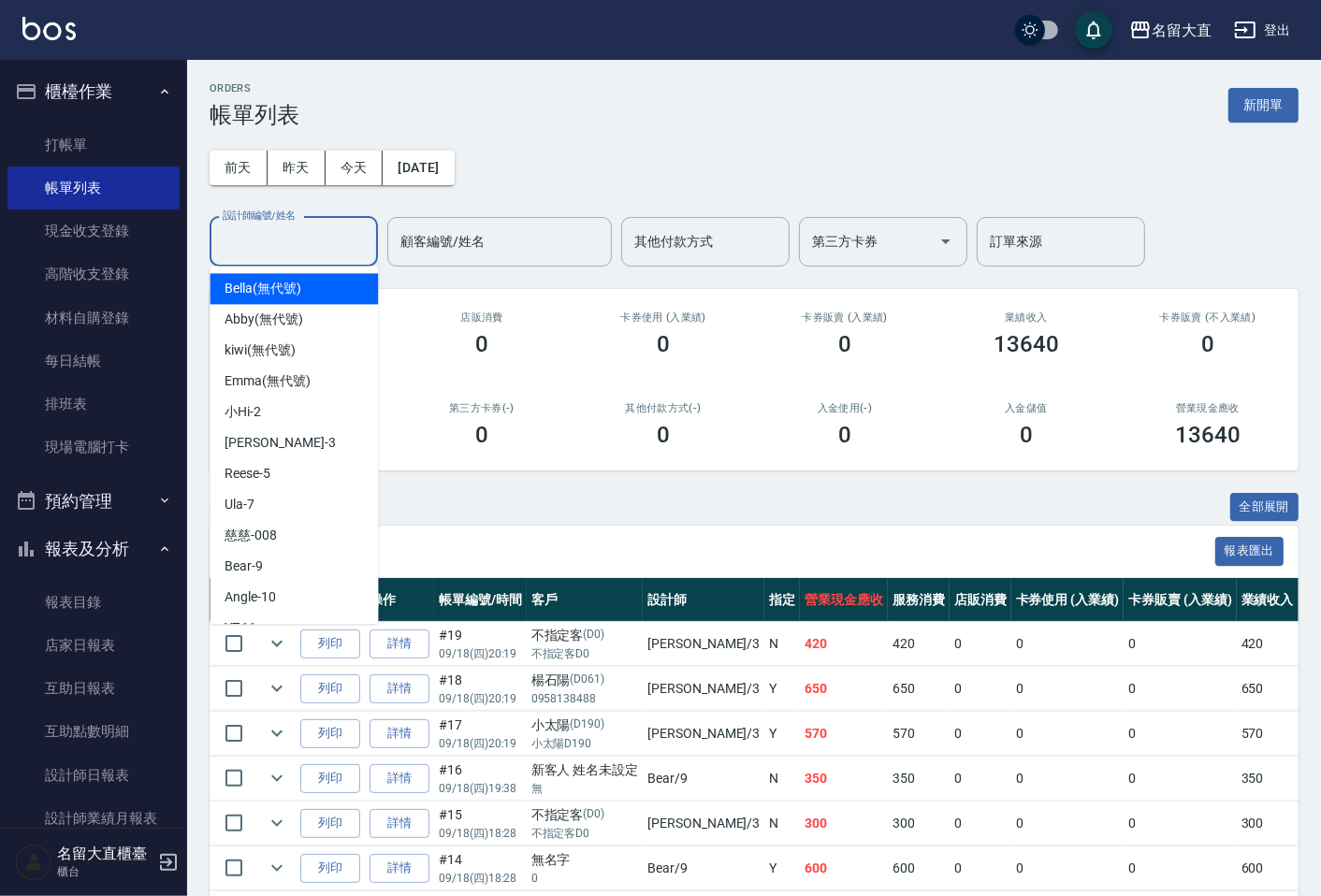
click at [322, 240] on input "設計師編號/姓名" at bounding box center [293, 242] width 152 height 33
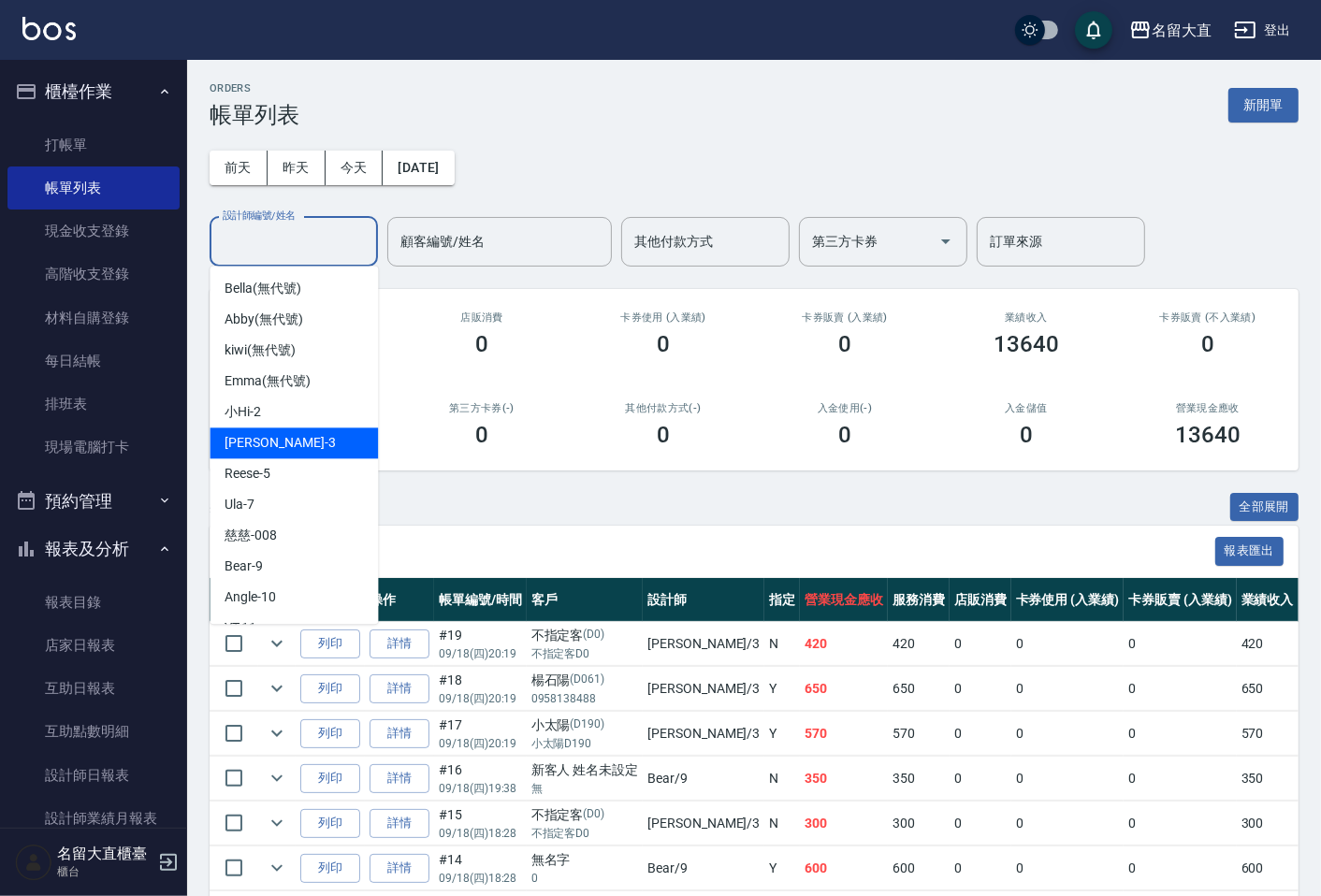
click at [278, 432] on div "[PERSON_NAME]3" at bounding box center [294, 443] width 168 height 31
type input "[PERSON_NAME]3"
